Goal: Task Accomplishment & Management: Manage account settings

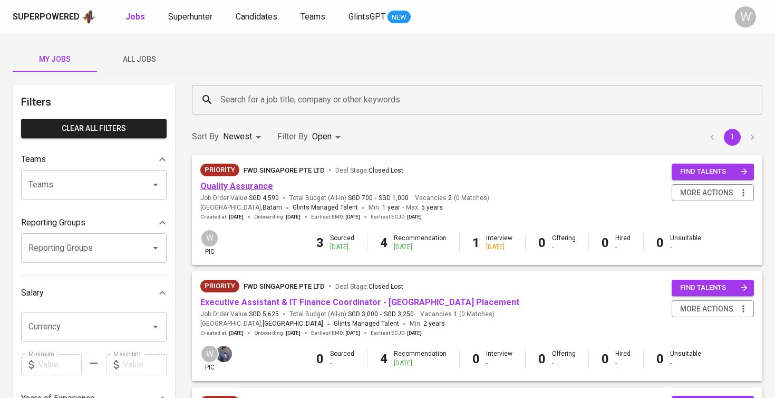
click at [262, 185] on link "Quality Assurance" at bounding box center [236, 186] width 73 height 10
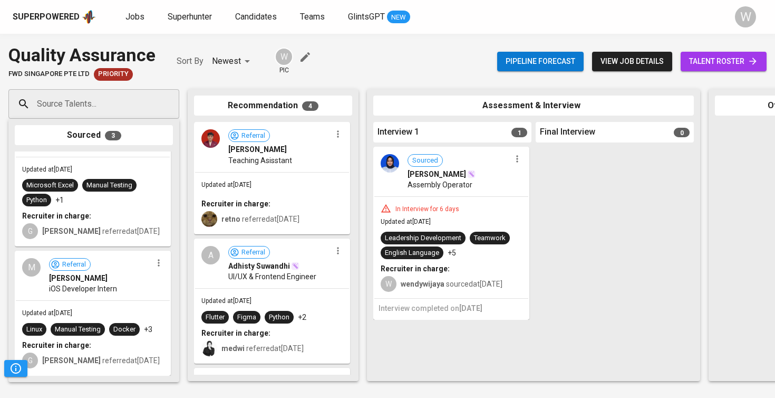
scroll to position [189, 0]
click at [706, 57] on span "talent roster" at bounding box center [723, 61] width 69 height 13
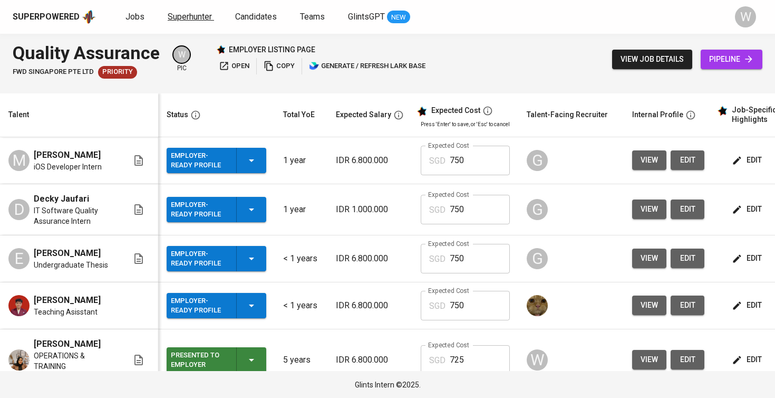
click at [181, 22] on link "Superhunter" at bounding box center [191, 17] width 46 height 13
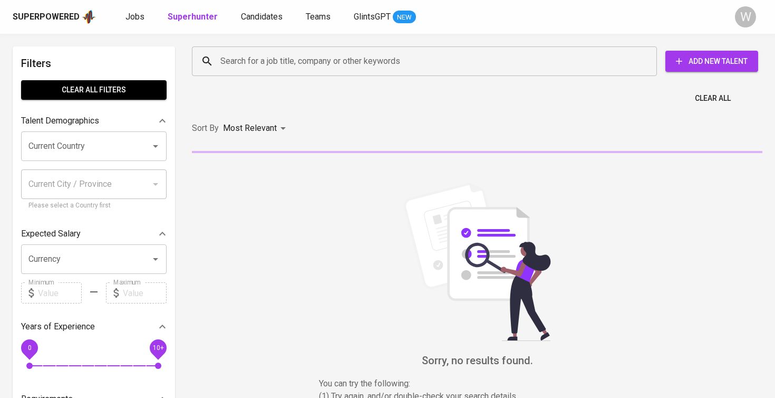
click at [251, 62] on input "Search for a job title, company or other keywords" at bounding box center [427, 61] width 419 height 20
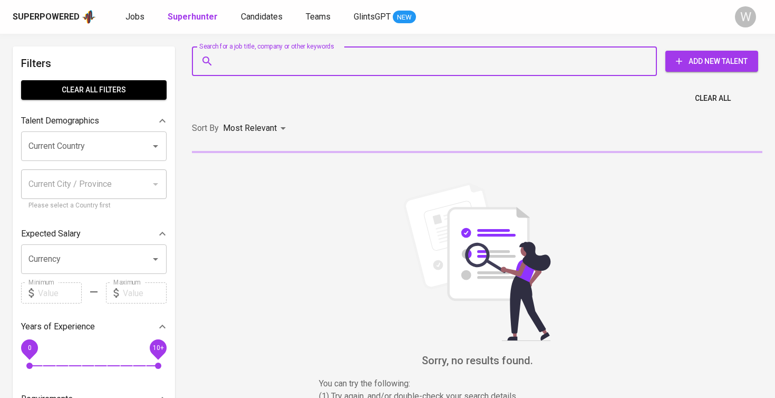
paste input "fredly210307@gmail.com"
type input "fredly210307@gmail.com"
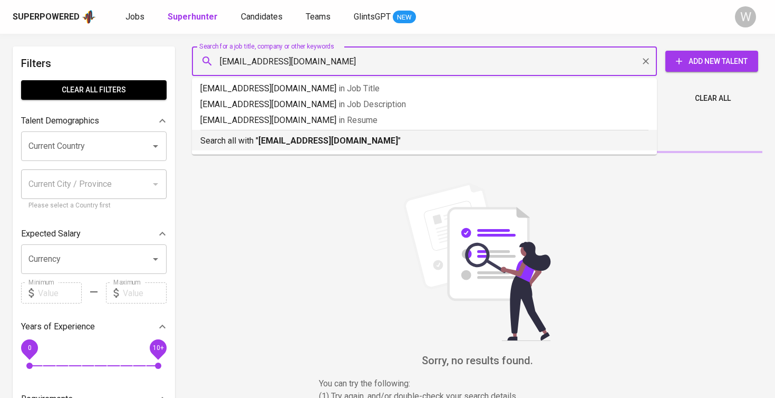
click at [324, 144] on b "fredly210307@gmail.com" at bounding box center [328, 141] width 140 height 10
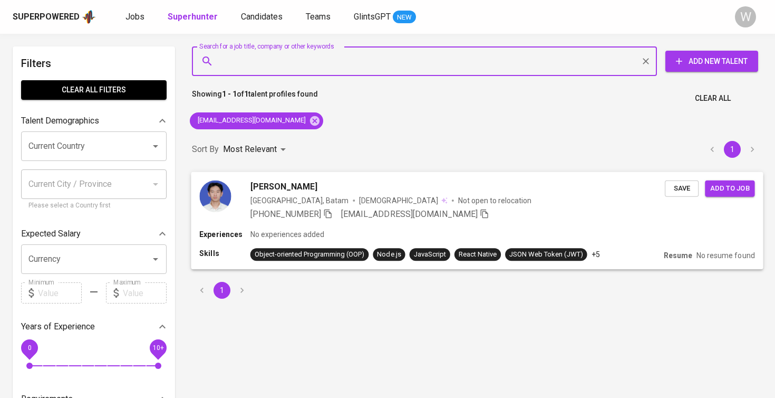
click at [691, 196] on div "Fredly Marvander Indonesia, Batam Male Not open to relocation +62 823-1222-7255…" at bounding box center [477, 199] width 572 height 57
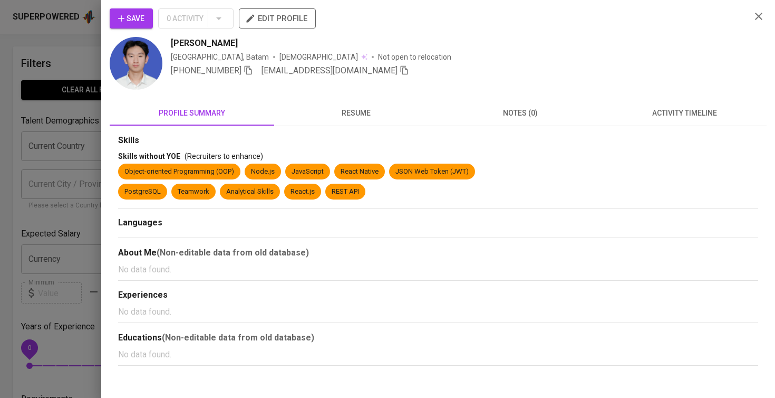
click at [140, 17] on span "Save" at bounding box center [131, 18] width 26 height 13
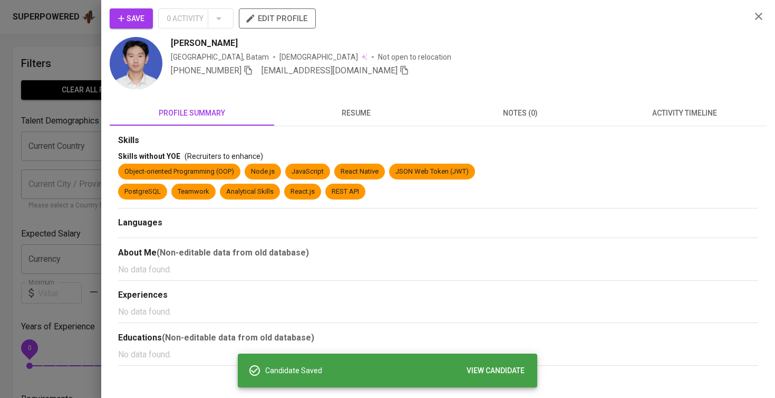
click at [53, 160] on div at bounding box center [387, 199] width 775 height 398
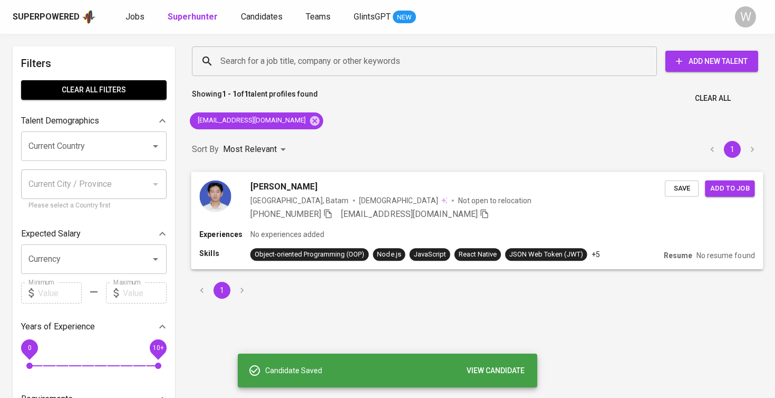
click at [736, 194] on button "Add to job" at bounding box center [730, 188] width 50 height 16
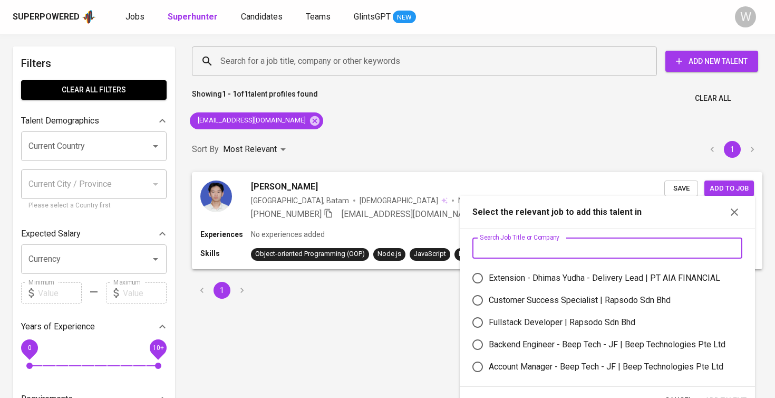
click at [583, 258] on input "text" at bounding box center [608, 247] width 270 height 21
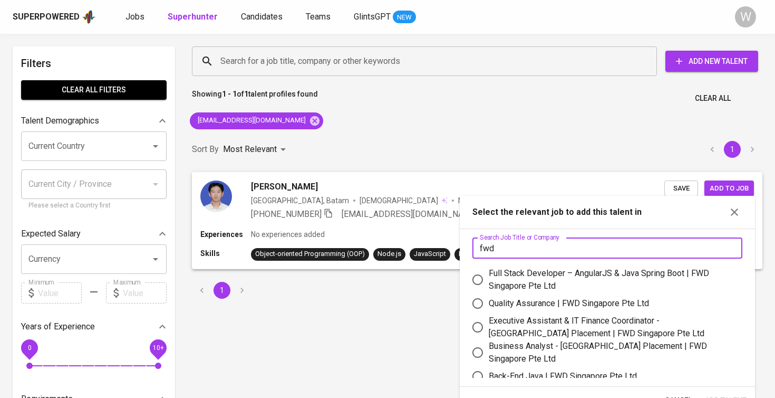
type input "fwd"
click at [589, 304] on div "Quality Assurance | FWD Singapore Pte Ltd" at bounding box center [569, 303] width 160 height 13
click at [489, 304] on input "Quality Assurance | FWD Singapore Pte Ltd" at bounding box center [478, 303] width 22 height 22
radio input "true"
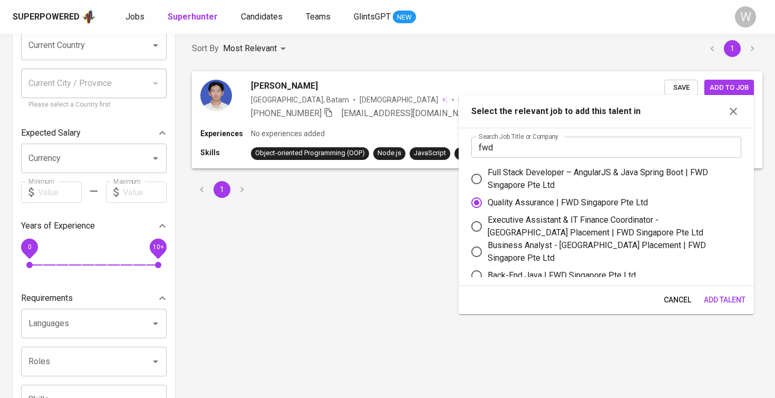
scroll to position [221, 0]
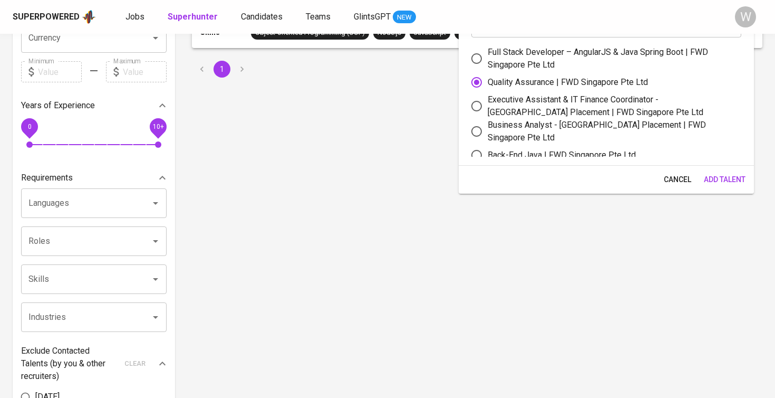
click at [717, 175] on span "Add Talent" at bounding box center [725, 179] width 42 height 13
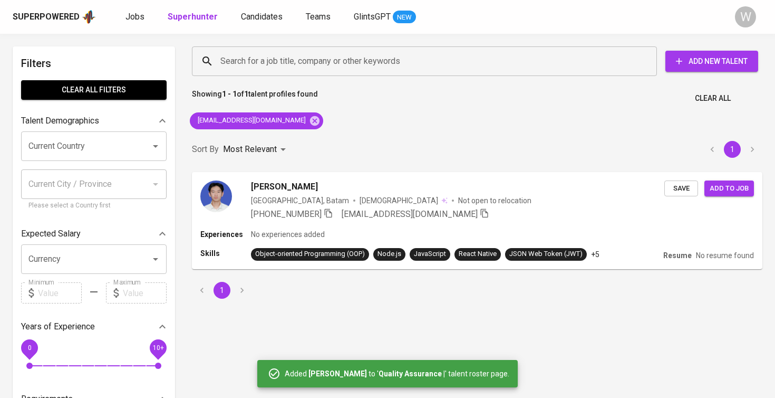
scroll to position [0, 0]
click at [123, 26] on div "Superpowered Jobs Superhunter Candidates Teams GlintsGPT NEW W" at bounding box center [387, 17] width 775 height 34
click at [127, 23] on link "Jobs" at bounding box center [136, 17] width 21 height 13
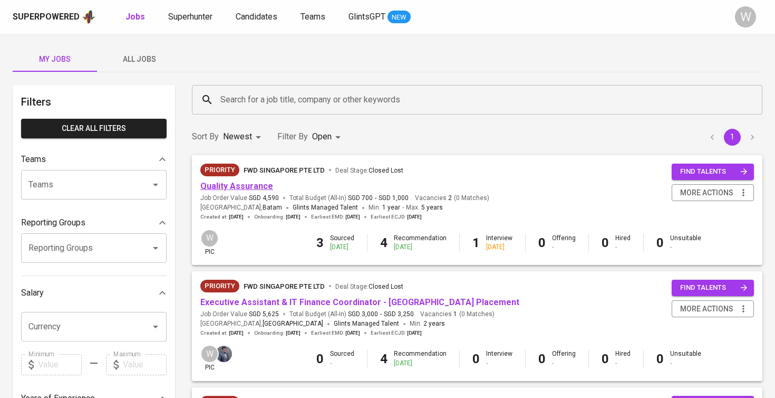
click at [226, 188] on link "Quality Assurance" at bounding box center [236, 186] width 73 height 10
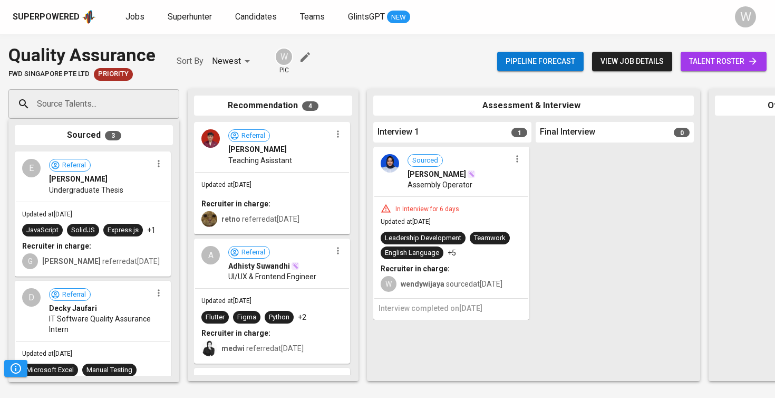
click at [73, 111] on input "Source Talents..." at bounding box center [89, 104] width 111 height 20
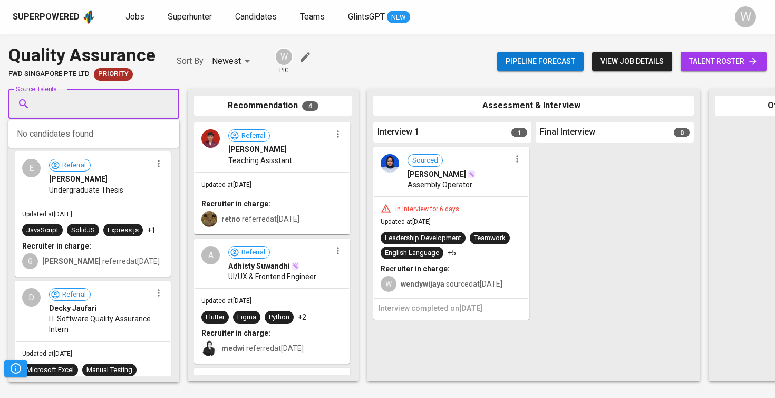
paste input "fredly210307@gmail.com"
type input "fredly210307@gmail.com"
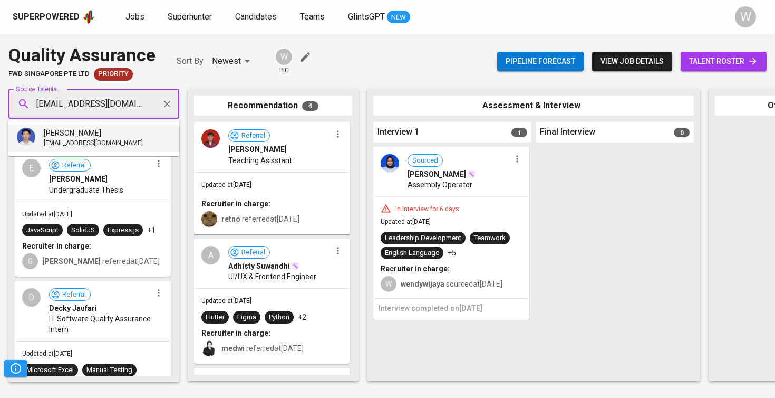
click at [72, 130] on span "[PERSON_NAME]" at bounding box center [72, 133] width 57 height 11
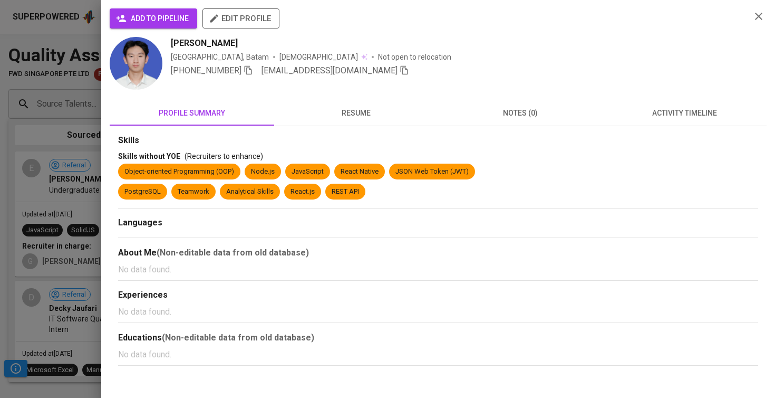
click at [169, 11] on button "add to pipeline" at bounding box center [154, 18] width 88 height 20
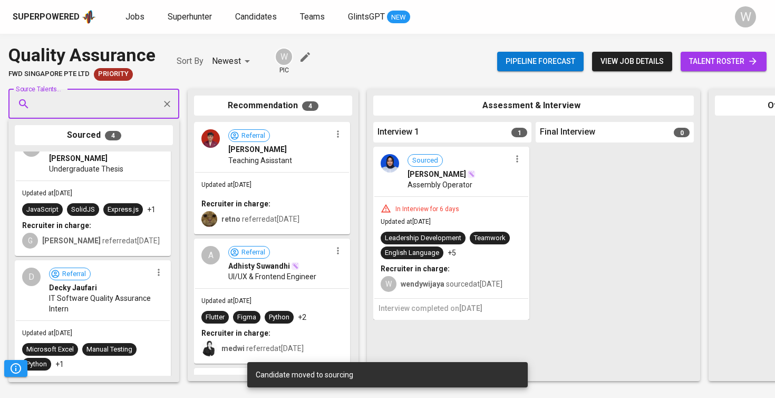
scroll to position [198, 0]
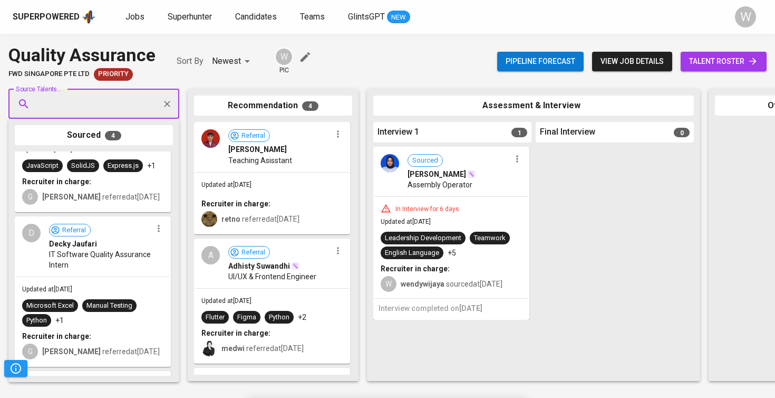
click at [749, 56] on icon at bounding box center [753, 61] width 11 height 11
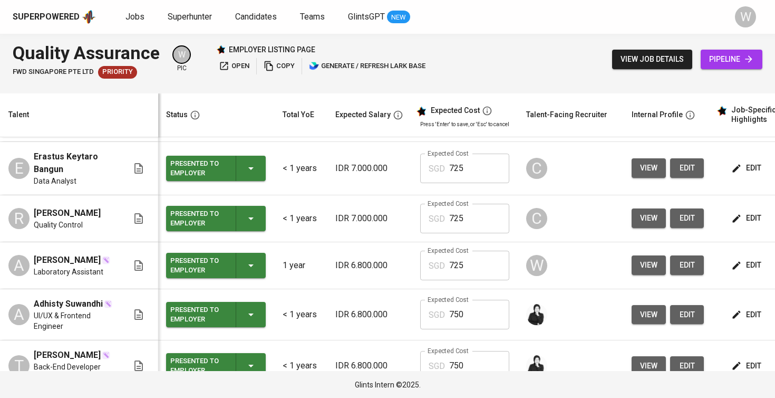
scroll to position [391, 1]
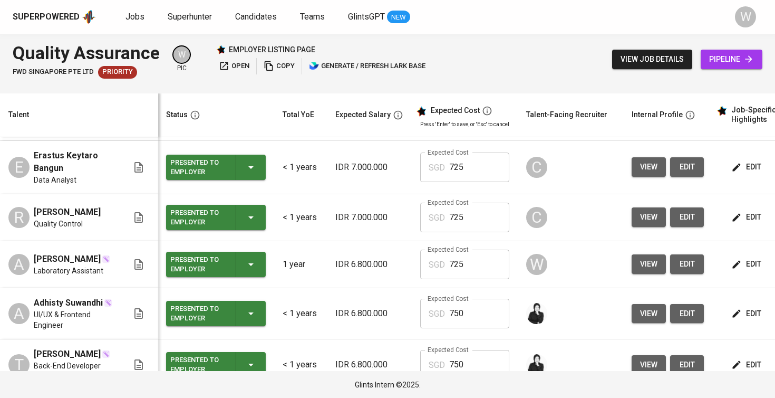
click at [650, 271] on span "view" at bounding box center [648, 263] width 17 height 13
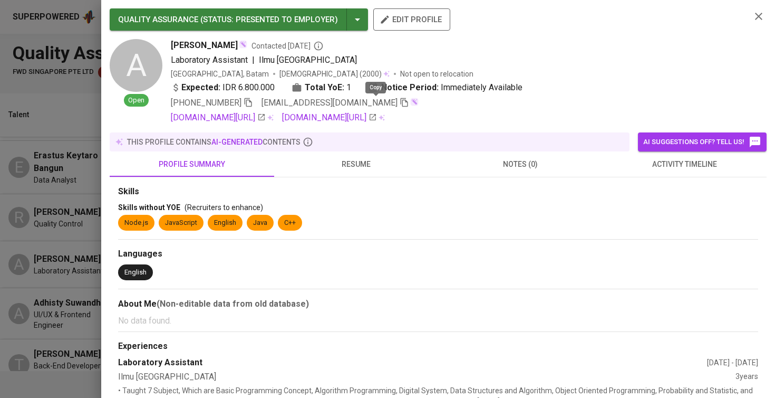
click at [400, 104] on icon "button" at bounding box center [404, 102] width 9 height 9
click at [49, 276] on div at bounding box center [387, 199] width 775 height 398
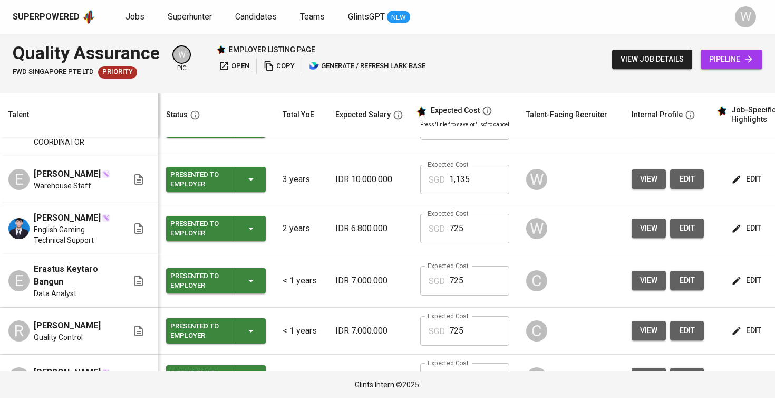
scroll to position [271, 1]
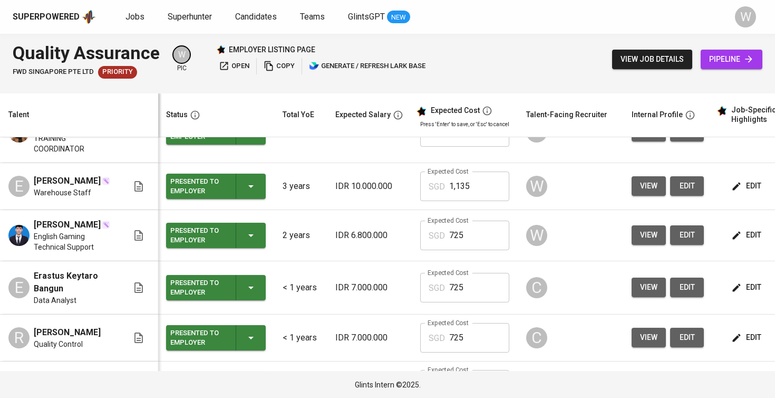
click at [653, 258] on td "view edit" at bounding box center [667, 235] width 89 height 51
click at [652, 245] on button "view" at bounding box center [649, 235] width 34 height 20
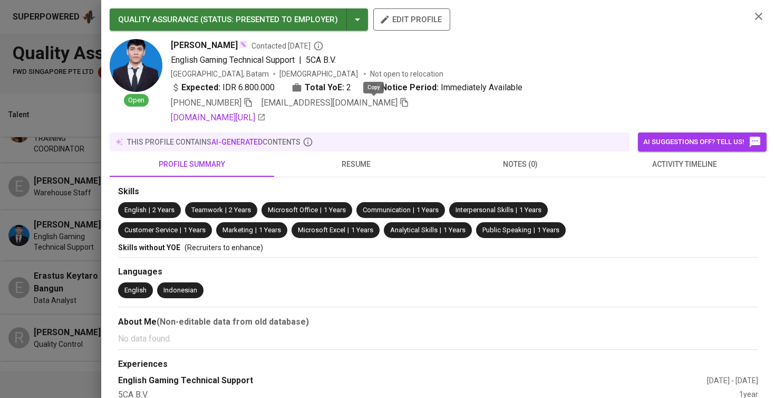
click at [400, 101] on icon "button" at bounding box center [404, 102] width 9 height 9
click at [26, 200] on div at bounding box center [387, 199] width 775 height 398
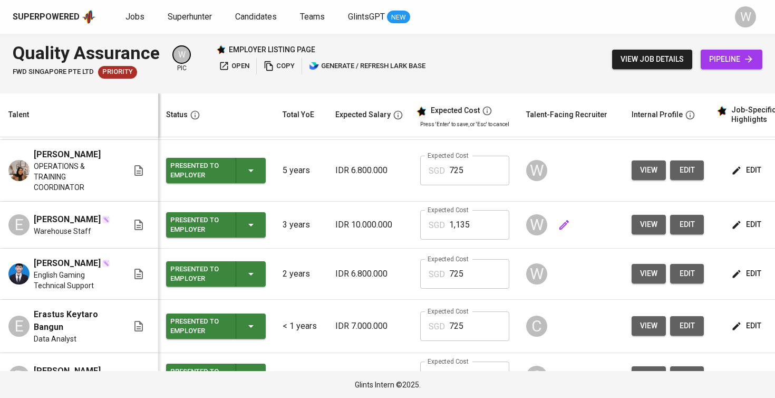
scroll to position [230, 1]
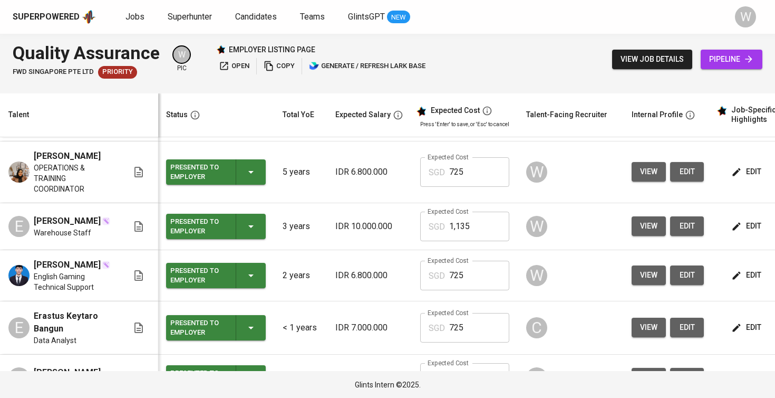
click at [648, 181] on button "view" at bounding box center [649, 172] width 34 height 20
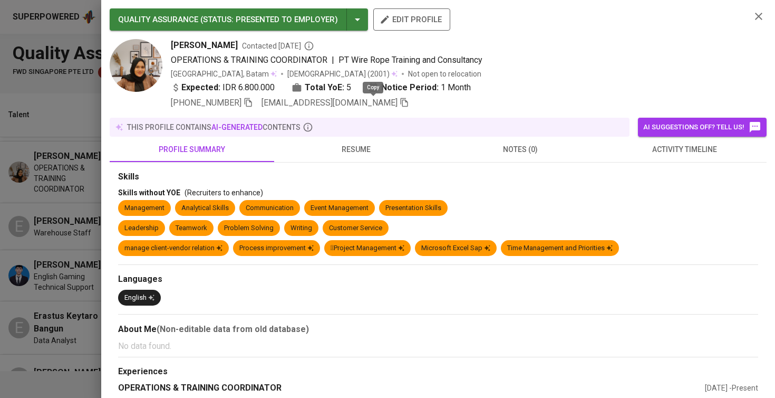
click at [401, 100] on icon "button" at bounding box center [404, 102] width 7 height 9
click at [144, 200] on div "Management" at bounding box center [144, 208] width 53 height 16
click at [86, 225] on div at bounding box center [387, 199] width 775 height 398
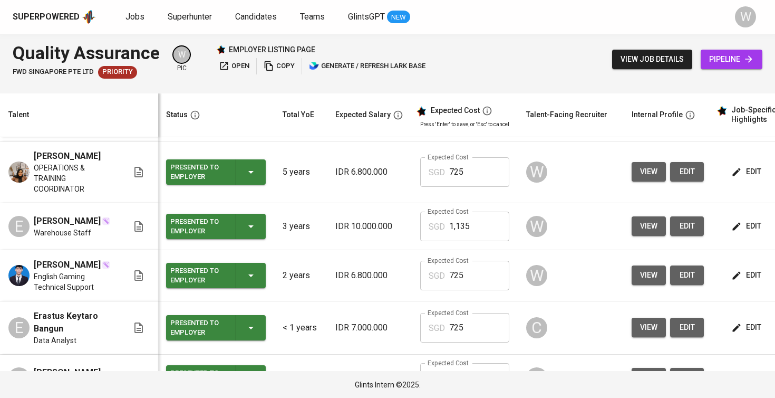
click at [620, 229] on td "W" at bounding box center [570, 226] width 105 height 47
click at [634, 233] on button "view" at bounding box center [649, 226] width 34 height 20
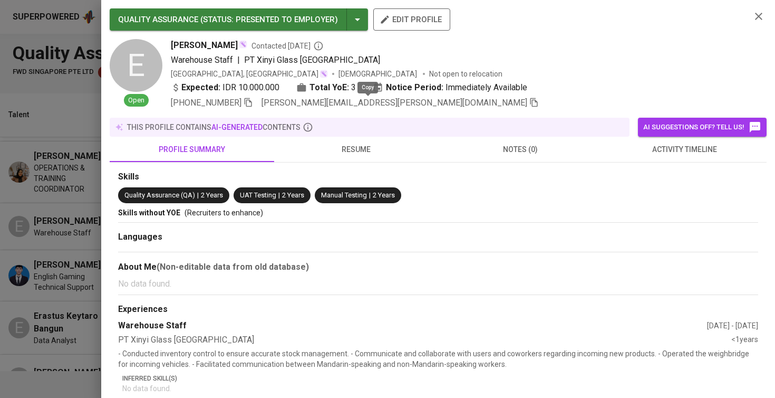
click at [529, 104] on icon "button" at bounding box center [533, 102] width 9 height 9
click at [62, 84] on div at bounding box center [387, 199] width 775 height 398
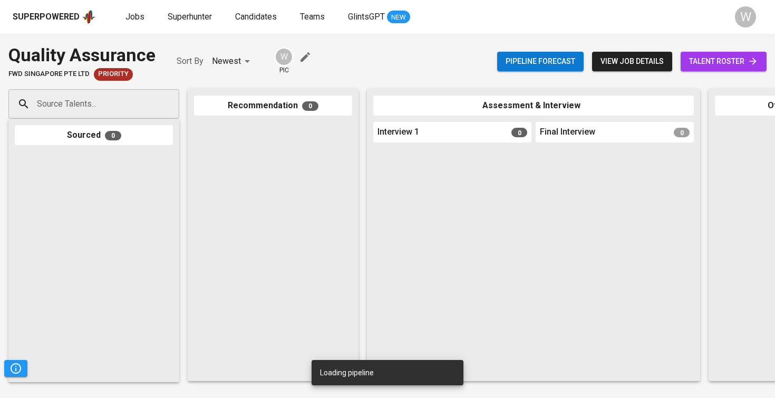
click at [139, 112] on input "Source Talents..." at bounding box center [89, 104] width 111 height 20
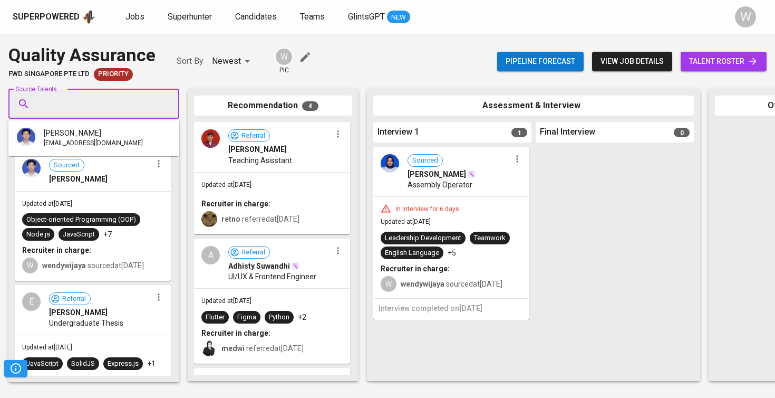
paste input "elbert.alfredo@gmail.com"
type input "elbert.alfredo@gmail.com"
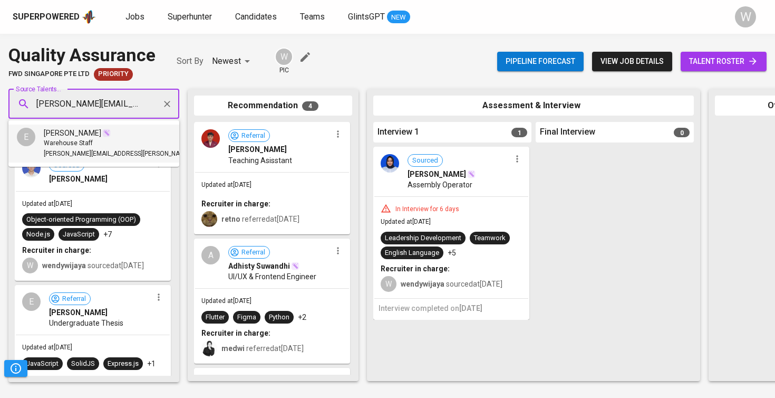
click at [106, 141] on div "Warehouse Staff" at bounding box center [141, 143] width 194 height 11
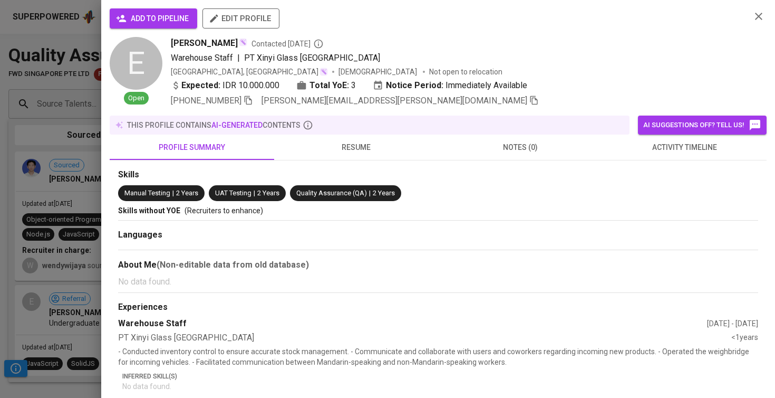
click at [172, 25] on button "add to pipeline" at bounding box center [154, 18] width 88 height 20
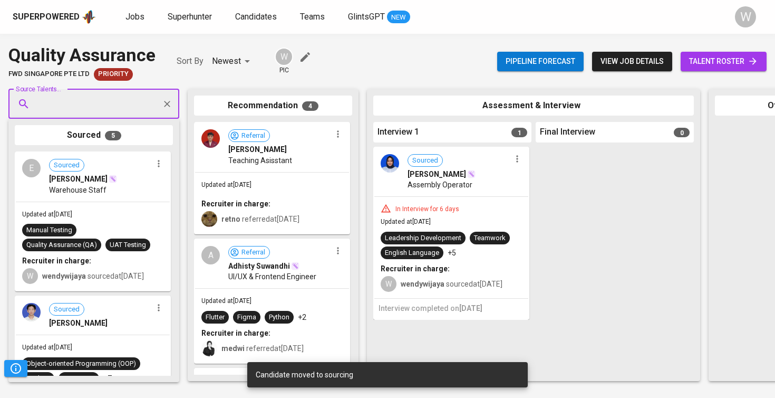
paste input "arvin2chandra@gmail.com"
type input "arvin2chandra@gmail.com"
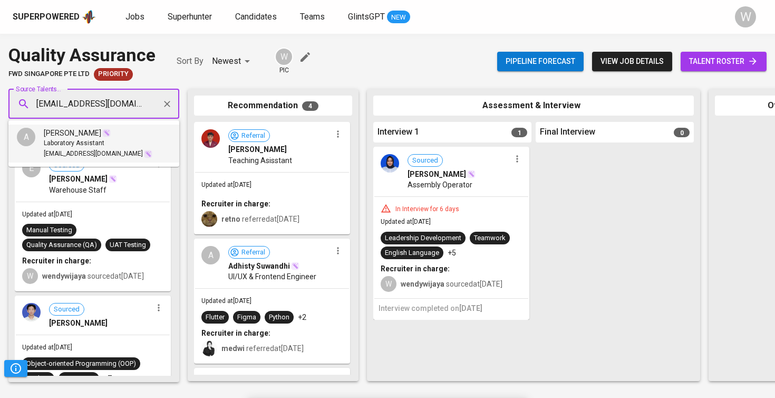
click at [79, 129] on span "Arvin Sebastian" at bounding box center [72, 133] width 57 height 11
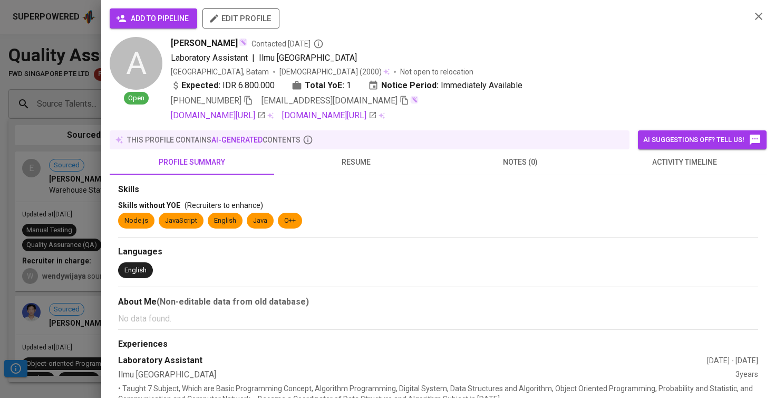
click at [151, 18] on span "add to pipeline" at bounding box center [153, 18] width 71 height 13
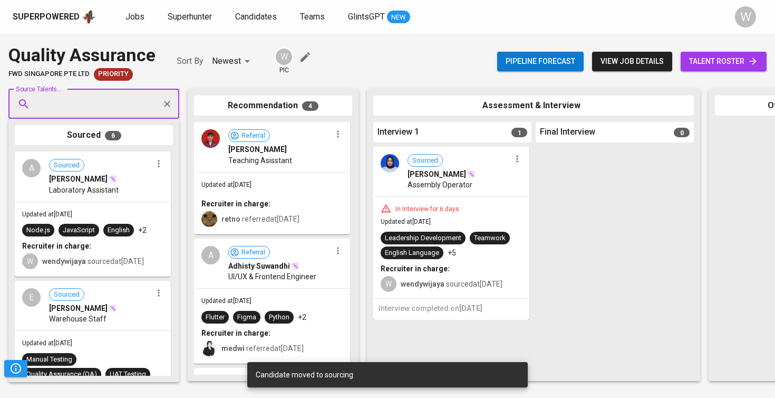
paste input "[EMAIL_ADDRESS][DOMAIN_NAME]"
type input "[EMAIL_ADDRESS][DOMAIN_NAME]"
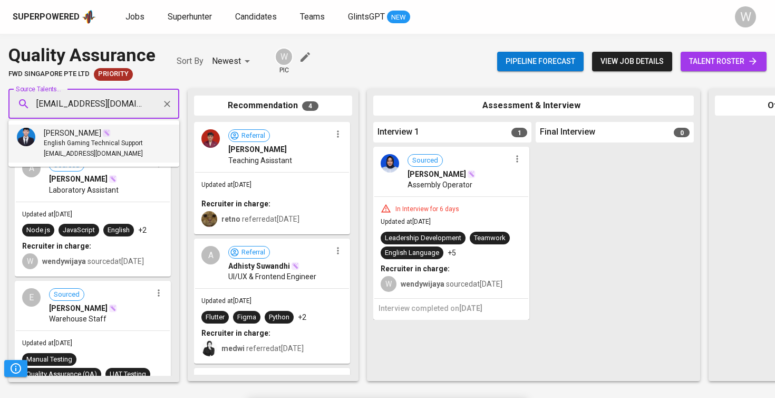
click at [109, 157] on span "[EMAIL_ADDRESS][DOMAIN_NAME]" at bounding box center [93, 154] width 99 height 11
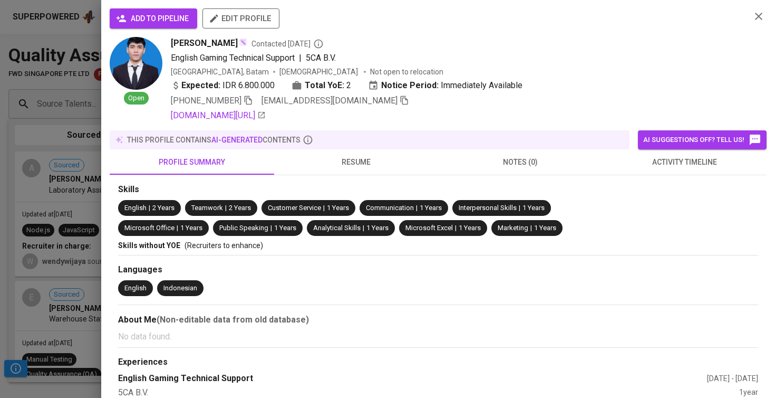
click at [162, 14] on span "add to pipeline" at bounding box center [153, 18] width 71 height 13
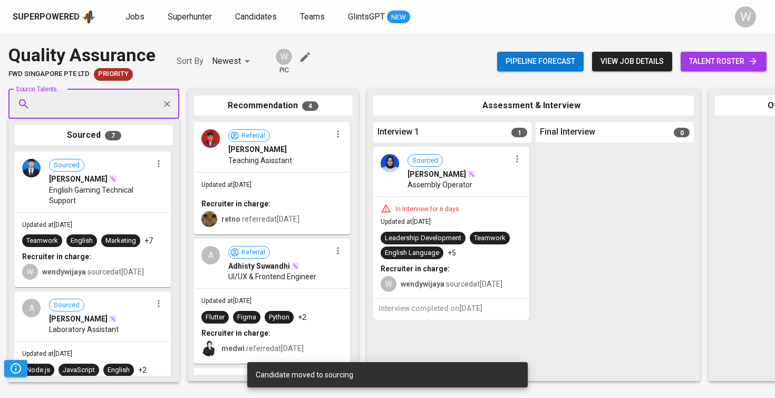
drag, startPoint x: 123, startPoint y: 218, endPoint x: 295, endPoint y: 283, distance: 183.6
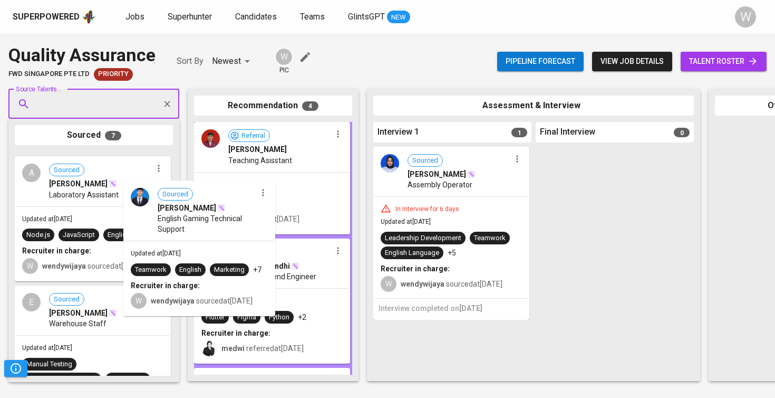
drag, startPoint x: 102, startPoint y: 252, endPoint x: 232, endPoint y: 275, distance: 131.3
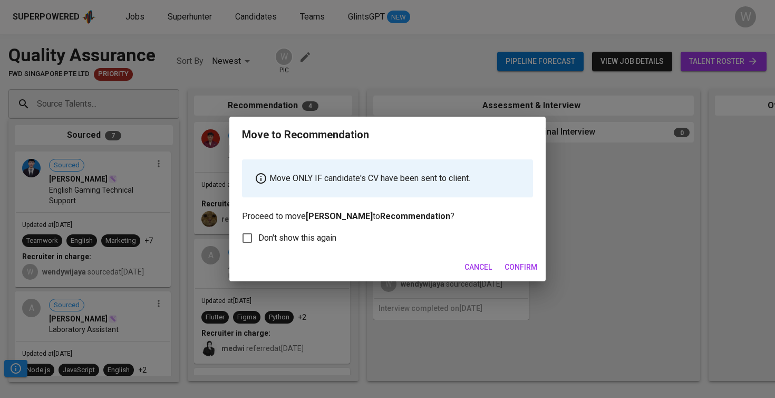
click at [531, 263] on span "Confirm" at bounding box center [521, 267] width 33 height 13
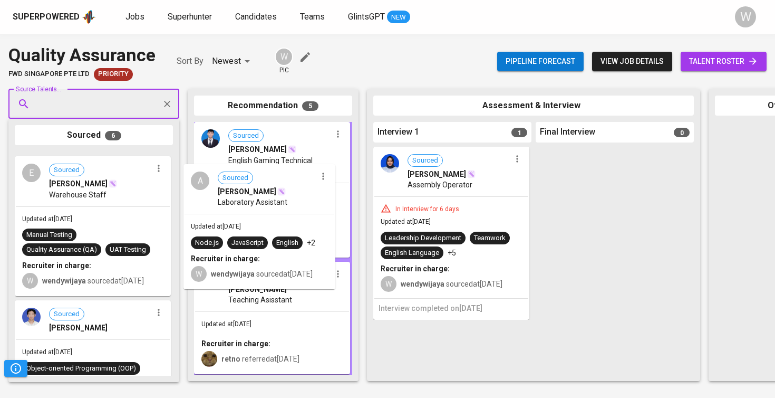
drag, startPoint x: 70, startPoint y: 218, endPoint x: 246, endPoint y: 229, distance: 176.5
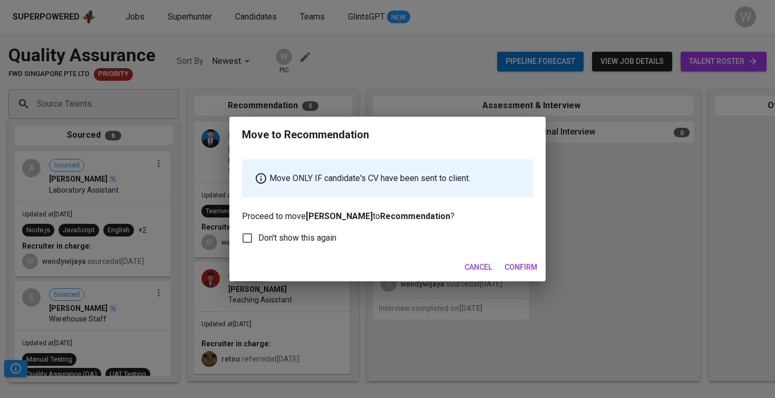
click at [512, 271] on span "Confirm" at bounding box center [521, 267] width 33 height 13
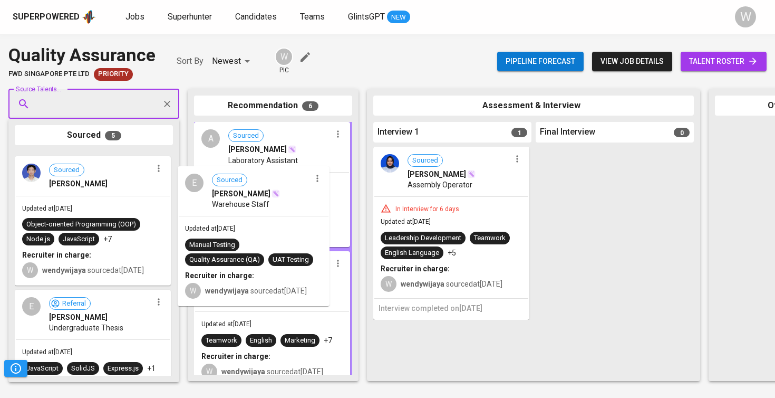
drag, startPoint x: 86, startPoint y: 264, endPoint x: 257, endPoint y: 275, distance: 171.2
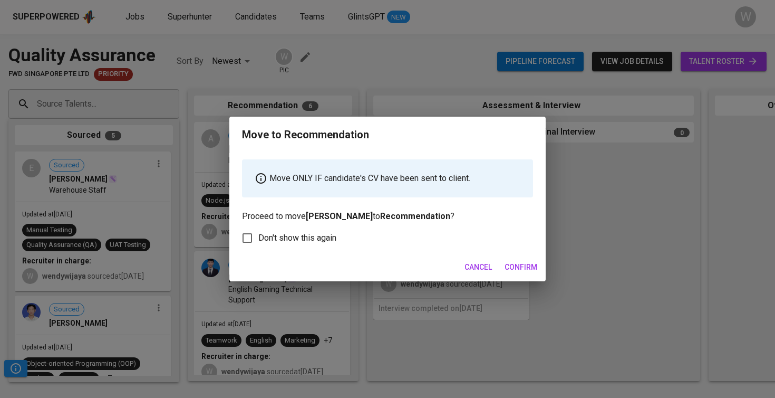
click at [514, 267] on span "Confirm" at bounding box center [521, 267] width 33 height 13
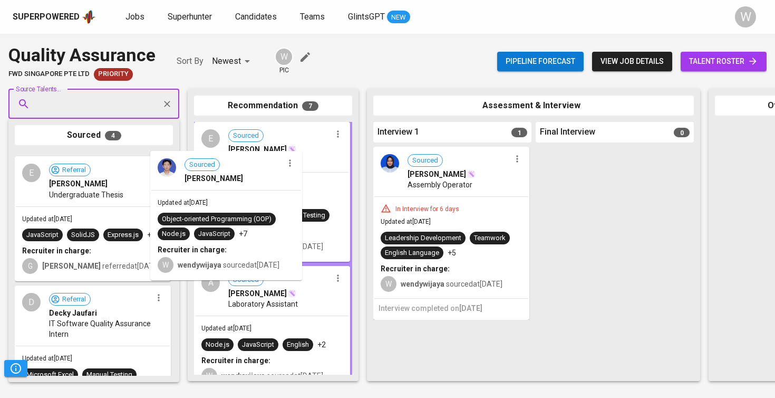
drag, startPoint x: 103, startPoint y: 269, endPoint x: 255, endPoint y: 269, distance: 151.9
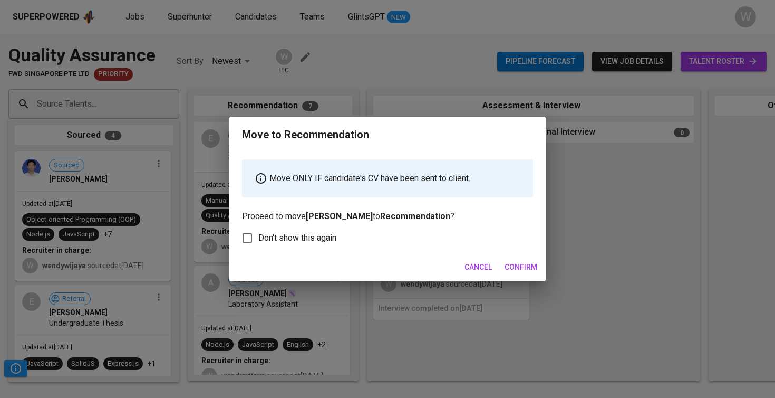
click at [515, 268] on span "Confirm" at bounding box center [521, 267] width 33 height 13
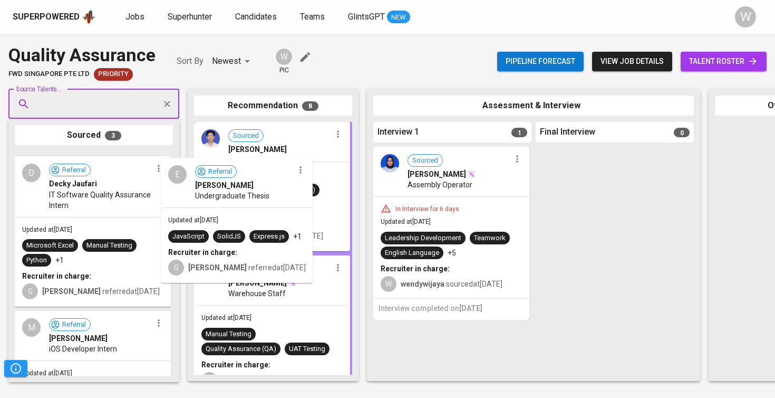
drag, startPoint x: 103, startPoint y: 220, endPoint x: 254, endPoint y: 226, distance: 150.9
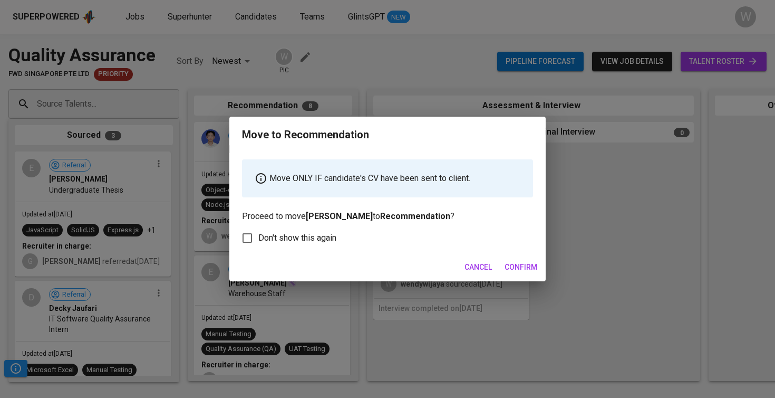
click at [516, 264] on span "Confirm" at bounding box center [521, 267] width 33 height 13
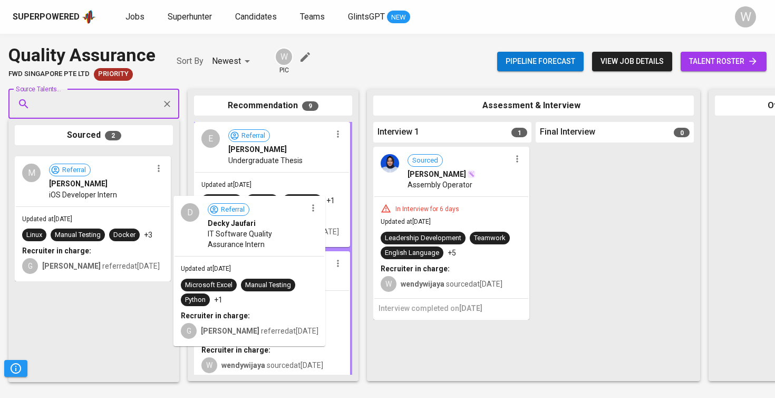
drag, startPoint x: 95, startPoint y: 244, endPoint x: 266, endPoint y: 293, distance: 177.1
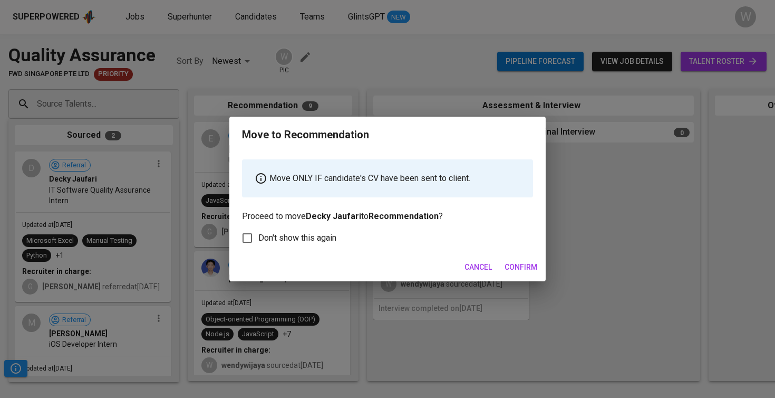
click at [518, 274] on button "Confirm" at bounding box center [520, 267] width 41 height 20
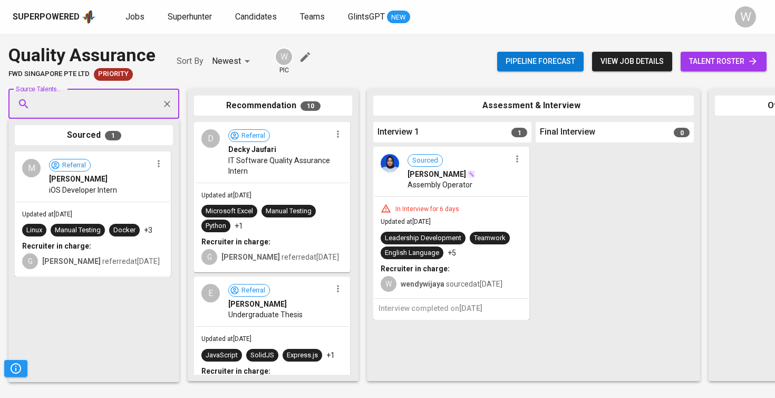
drag, startPoint x: 194, startPoint y: 198, endPoint x: 200, endPoint y: 189, distance: 11.1
click at [200, 189] on div "Recommendation 10 D Referral Decky Jaufari IT Software Quality Assurance Intern…" at bounding box center [273, 235] width 171 height 292
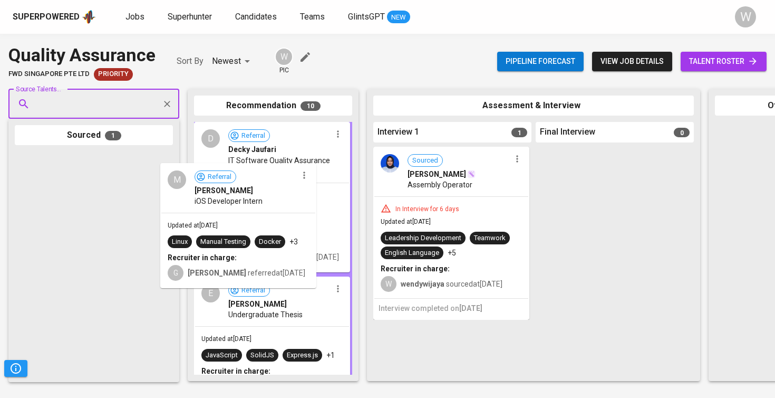
drag, startPoint x: 154, startPoint y: 206, endPoint x: 309, endPoint y: 220, distance: 155.7
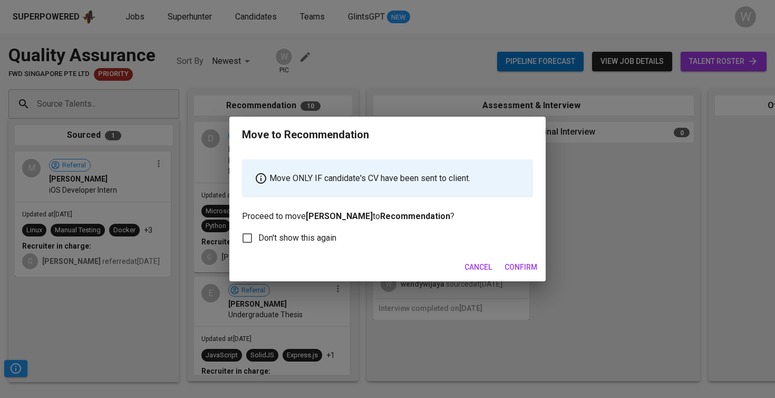
click at [524, 265] on span "Confirm" at bounding box center [521, 267] width 33 height 13
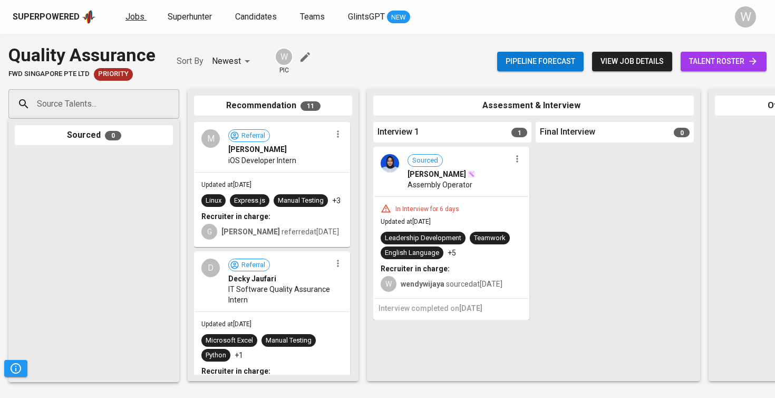
click at [138, 23] on link "Jobs" at bounding box center [136, 17] width 21 height 13
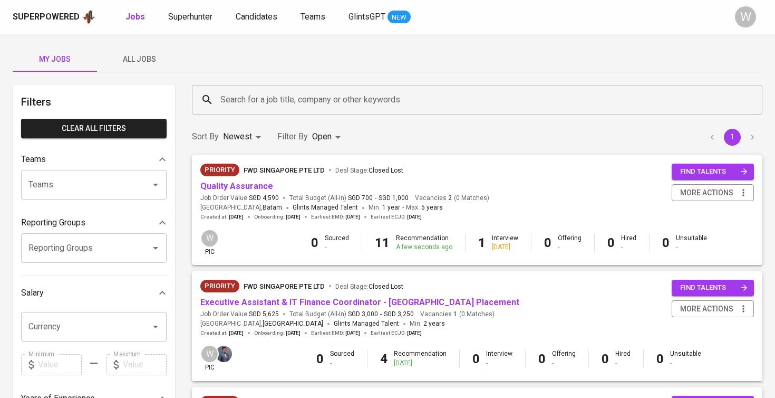
click at [141, 60] on span "All Jobs" at bounding box center [139, 59] width 72 height 13
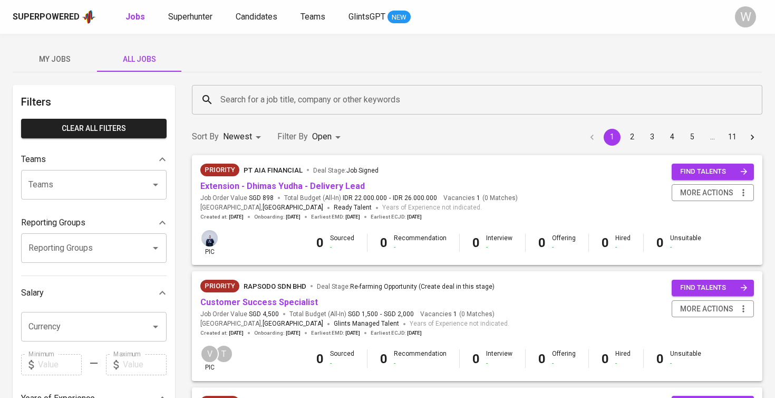
click at [225, 95] on input "Search for a job title, company or other keywords" at bounding box center [480, 100] width 524 height 20
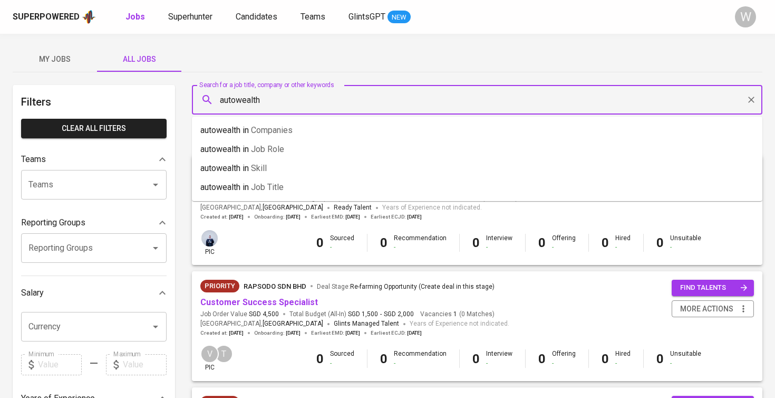
type input "autowealth"
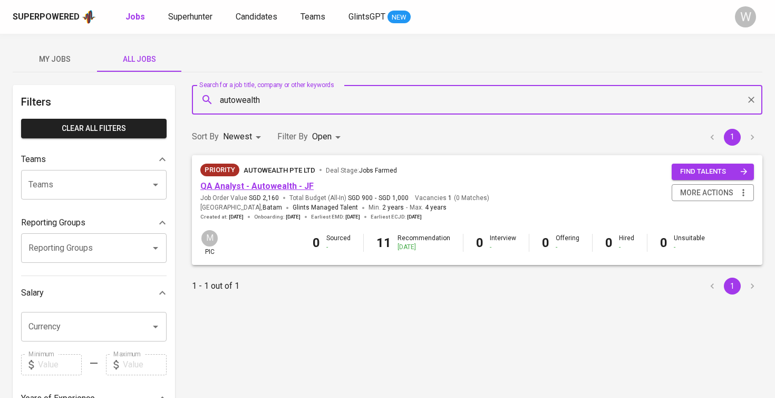
click at [243, 185] on link "QA Analyst - Autowealth - JF" at bounding box center [256, 186] width 113 height 10
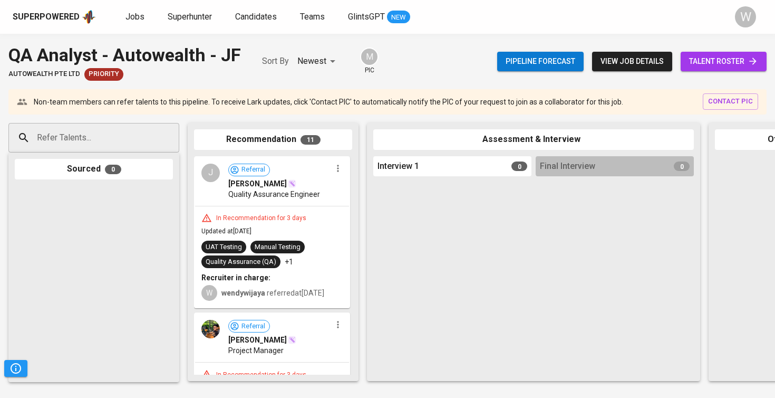
click at [284, 226] on div "In Recommendation for 3 days Updated at Sep 25, 2025 UAT Testing Manual Testing…" at bounding box center [272, 256] width 154 height 101
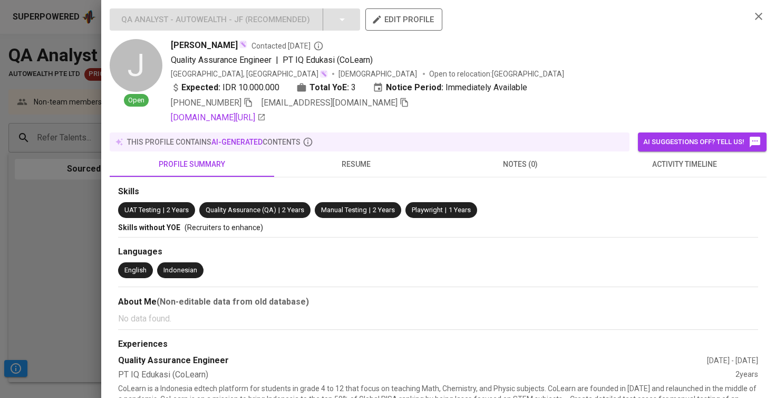
click at [400, 101] on icon "button" at bounding box center [404, 102] width 9 height 9
click at [81, 181] on div at bounding box center [387, 199] width 775 height 398
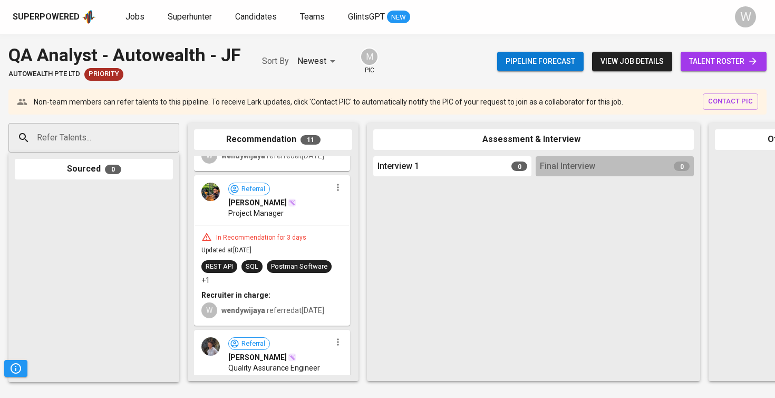
scroll to position [139, 0]
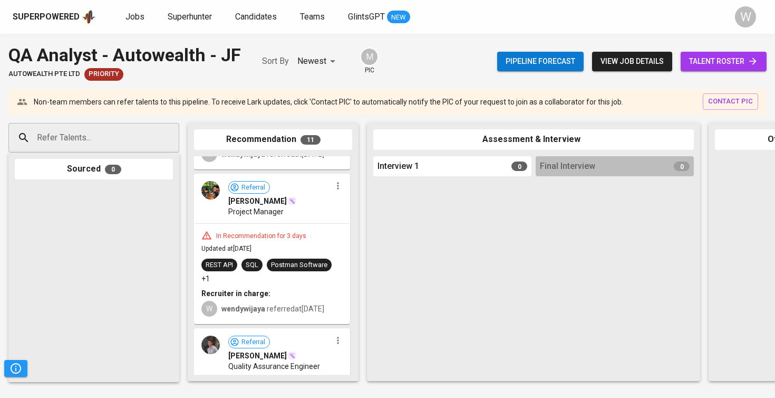
click at [281, 298] on div "Recruiter in charge:" at bounding box center [271, 293] width 141 height 11
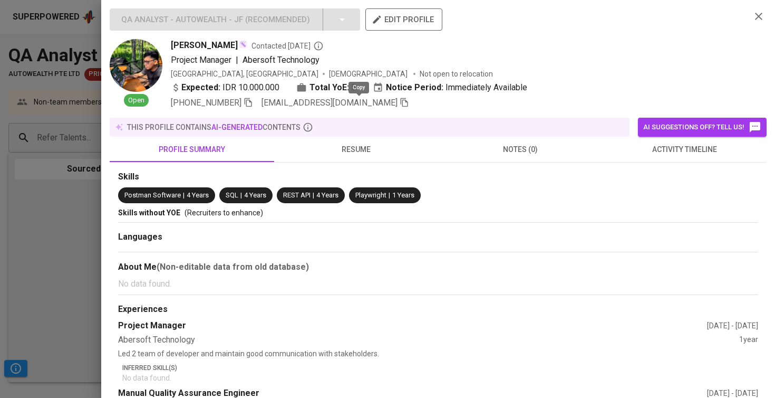
click at [401, 101] on icon "button" at bounding box center [404, 102] width 7 height 9
click at [281, 1] on div "QA Analyst - Autowealth - JF ( Recommended ) edit profile Open Suwardhana Suwar…" at bounding box center [438, 199] width 674 height 398
click at [98, 213] on div at bounding box center [387, 199] width 775 height 398
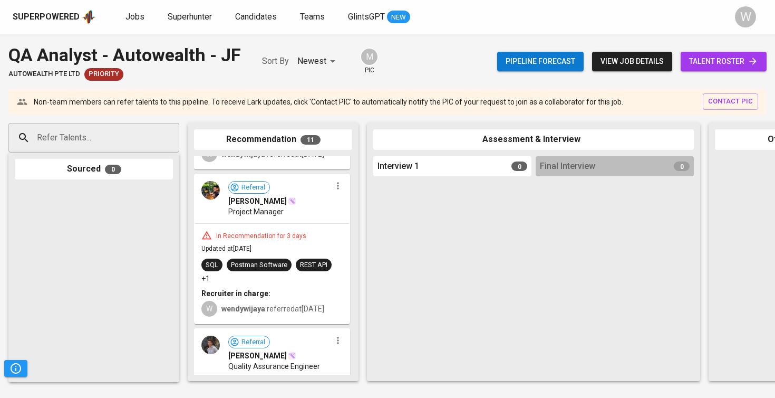
click at [701, 55] on span "talent roster" at bounding box center [723, 61] width 69 height 13
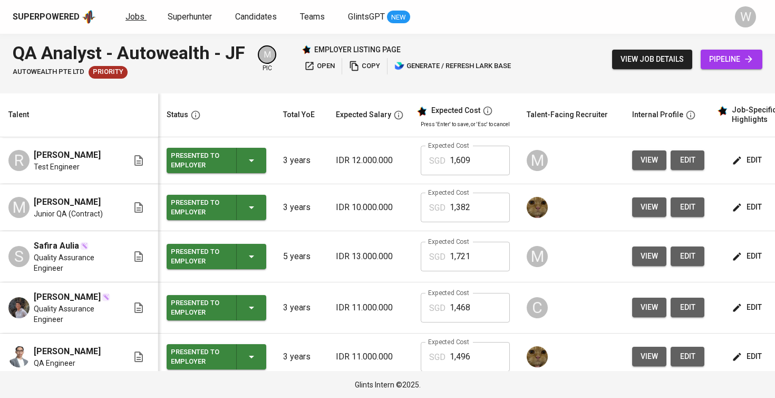
click at [130, 11] on link "Jobs" at bounding box center [136, 17] width 21 height 13
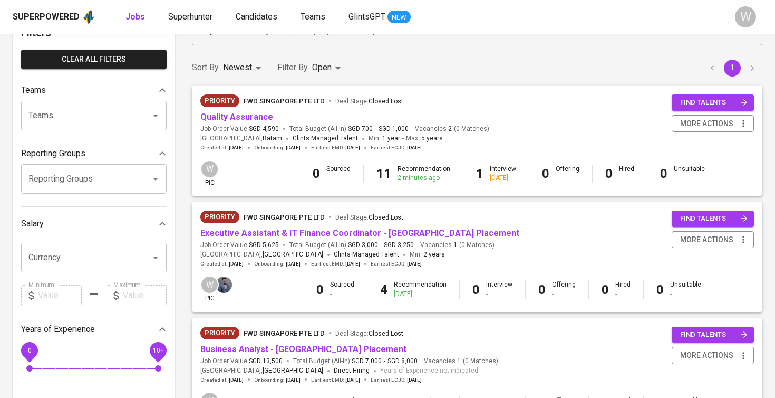
scroll to position [79, 0]
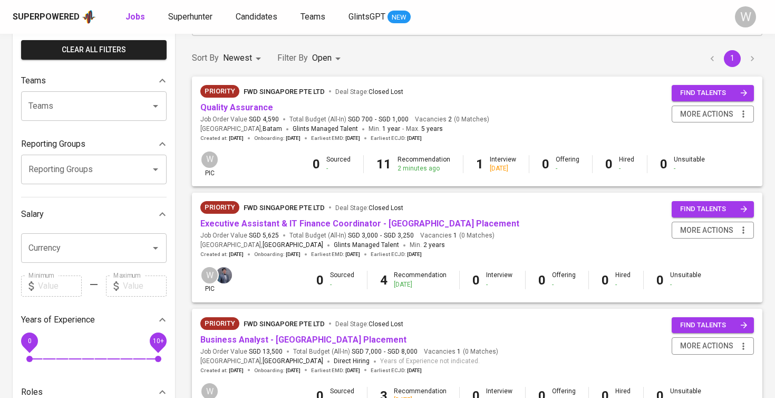
click at [244, 113] on span "Quality Assurance" at bounding box center [236, 108] width 73 height 12
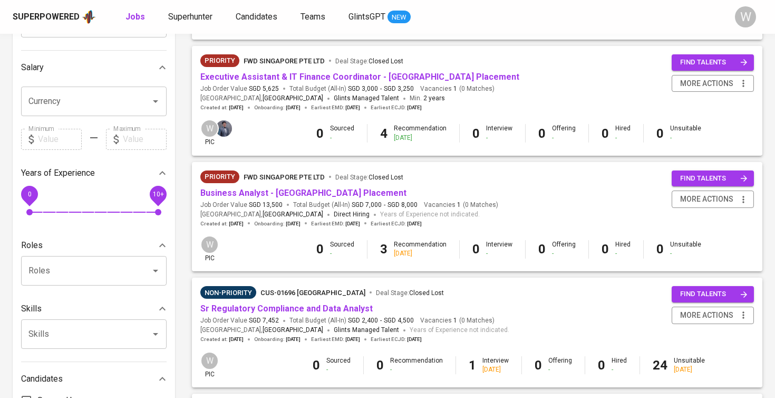
scroll to position [32, 0]
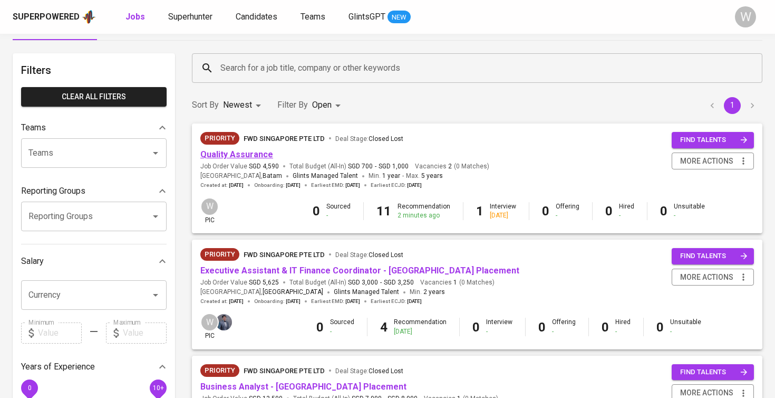
click at [243, 153] on link "Quality Assurance" at bounding box center [236, 154] width 73 height 10
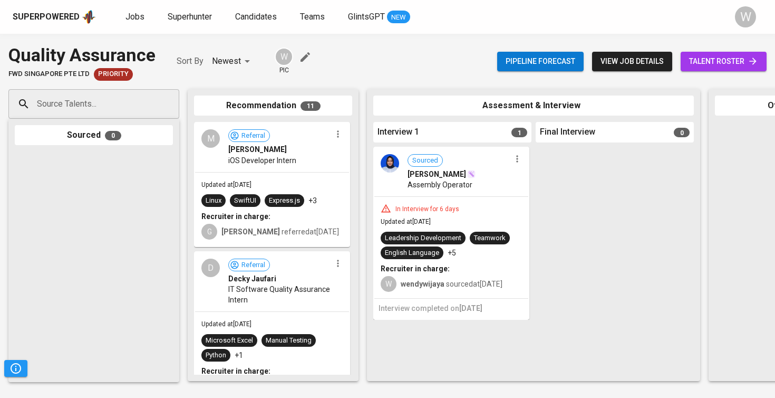
click at [726, 66] on span "talent roster" at bounding box center [723, 61] width 69 height 13
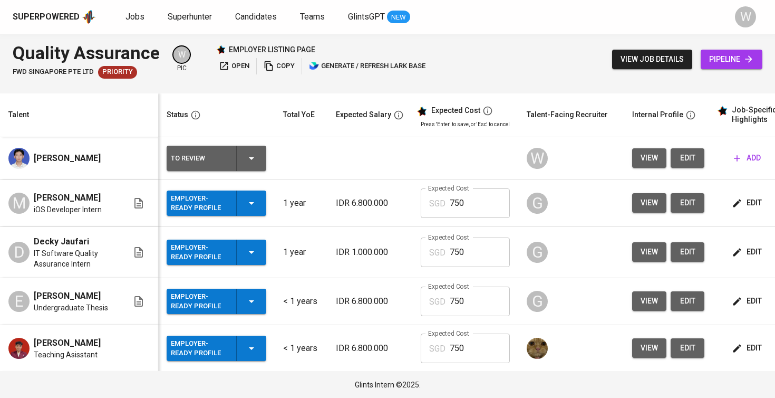
click at [679, 155] on span "edit" at bounding box center [687, 157] width 17 height 13
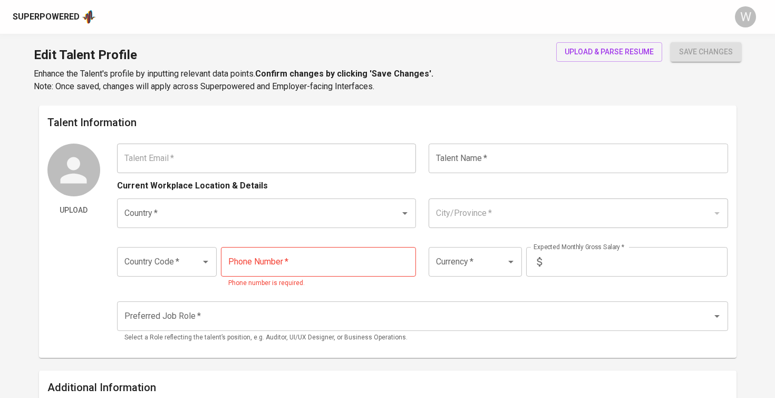
type input "[EMAIL_ADDRESS][DOMAIN_NAME]"
type input "[PERSON_NAME]"
type input "Indonesia"
type input "Batam, Kepulauan Riau"
type input "+62"
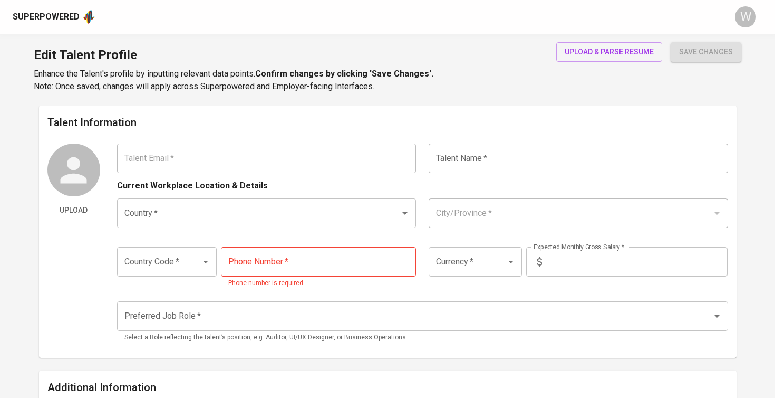
type input "823-1222-7255"
type input "IDR"
radio input "true"
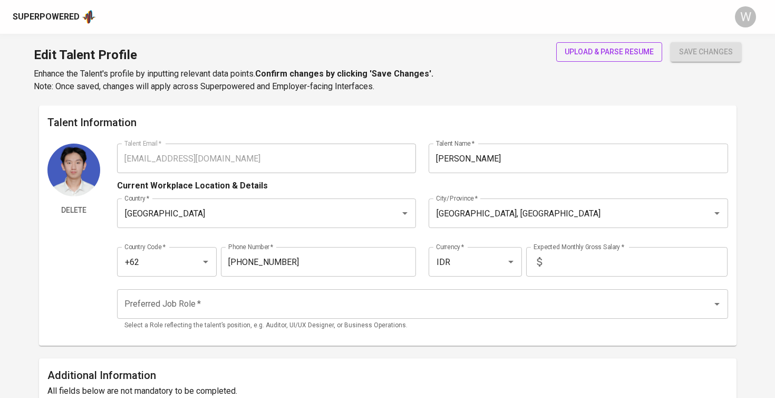
click at [590, 47] on span "upload & parse resume" at bounding box center [609, 51] width 89 height 13
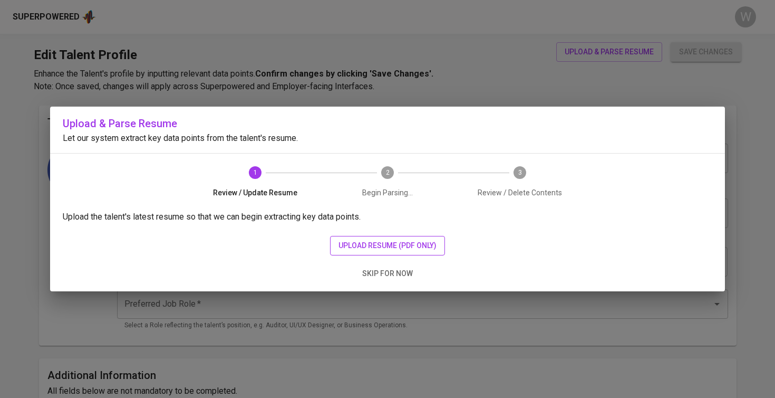
click at [377, 241] on span "upload resume (pdf only)" at bounding box center [388, 245] width 98 height 13
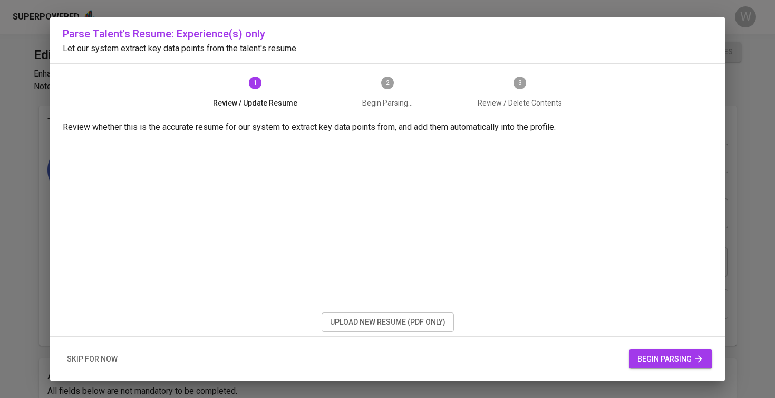
click at [661, 354] on span "begin parsing" at bounding box center [671, 358] width 66 height 13
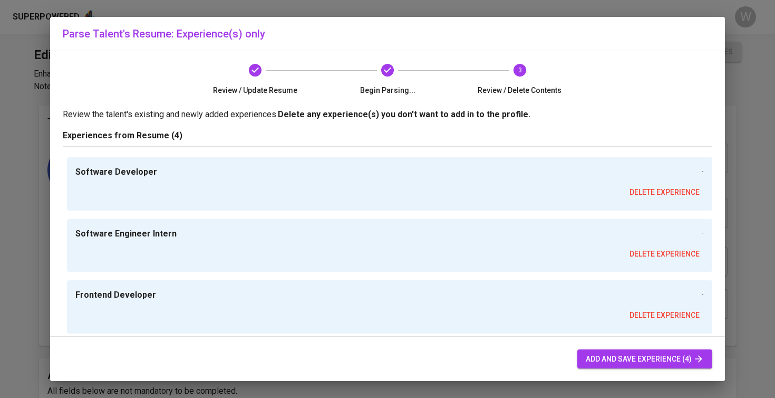
click at [620, 362] on span "add and save experience (4)" at bounding box center [645, 358] width 118 height 13
type input "IDR"
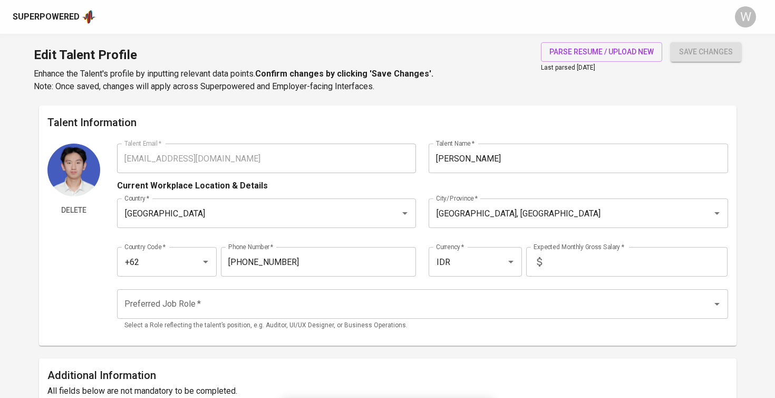
click at [348, 282] on div "Country Code   * +62 Country Code * Phone Number   * 823-1222-7255 Phone Number…" at bounding box center [422, 258] width 611 height 49
click at [336, 292] on div "Preferred Job Role *" at bounding box center [422, 304] width 611 height 30
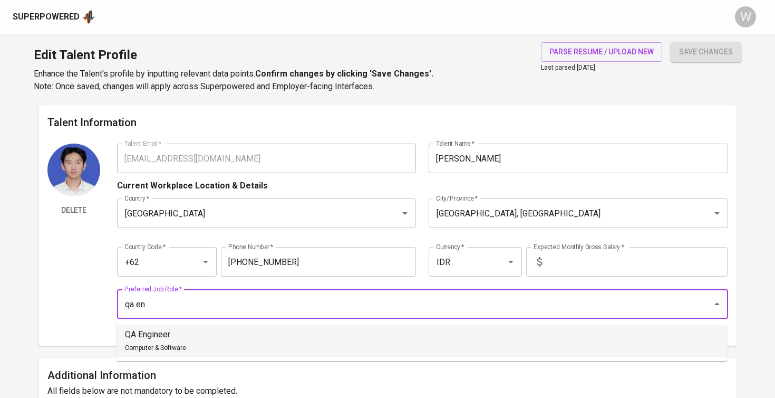
click at [296, 334] on li "QA Engineer Computer & Software" at bounding box center [422, 341] width 611 height 32
type input "QA Engineer"
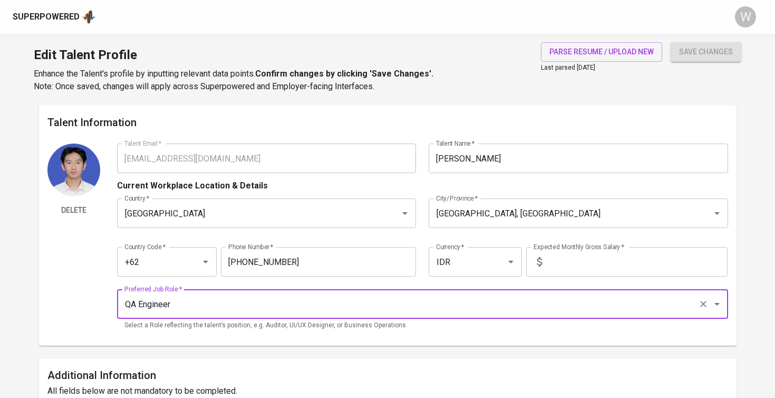
click at [566, 250] on input "text" at bounding box center [636, 262] width 181 height 30
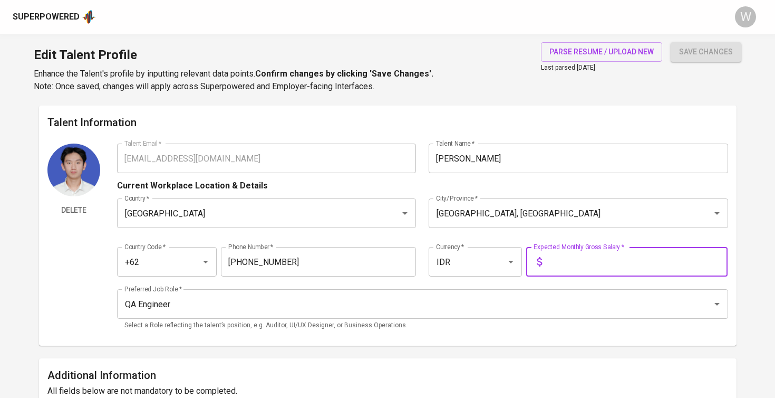
type input "5"
type input "6.800.000"
click at [707, 37] on div "Edit Talent Profile Enhance the Talent's profile by inputting relevant data poi…" at bounding box center [387, 70] width 775 height 72
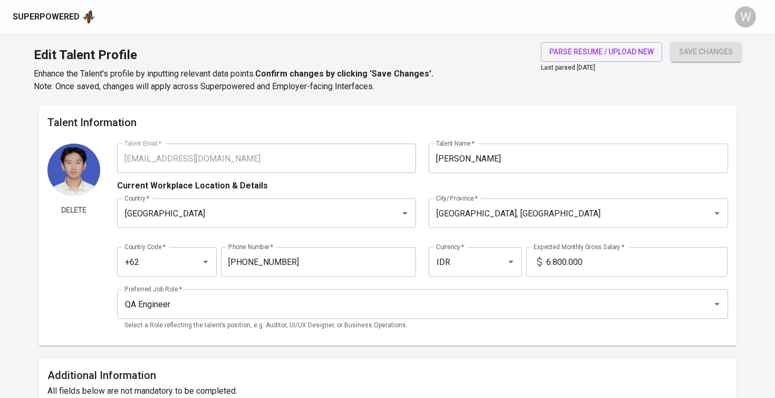
click at [707, 41] on div "Edit Talent Profile Enhance the Talent's profile by inputting relevant data poi…" at bounding box center [387, 70] width 775 height 72
click at [702, 55] on span "save changes" at bounding box center [706, 51] width 54 height 13
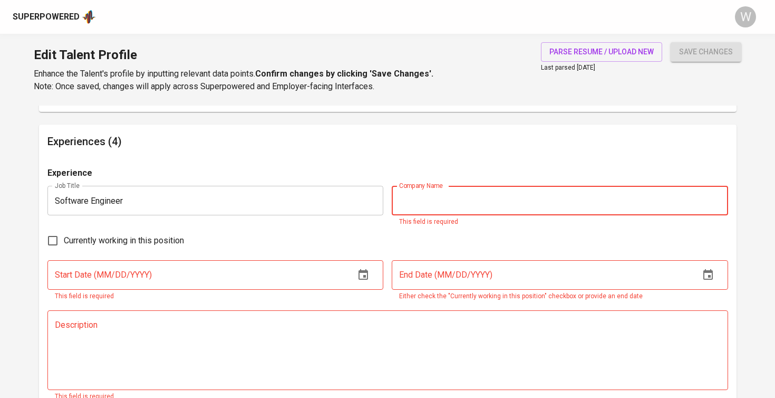
type input "-"
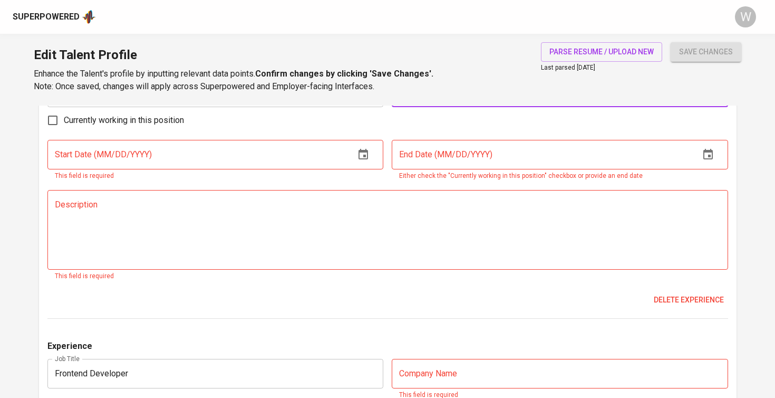
scroll to position [1101, 0]
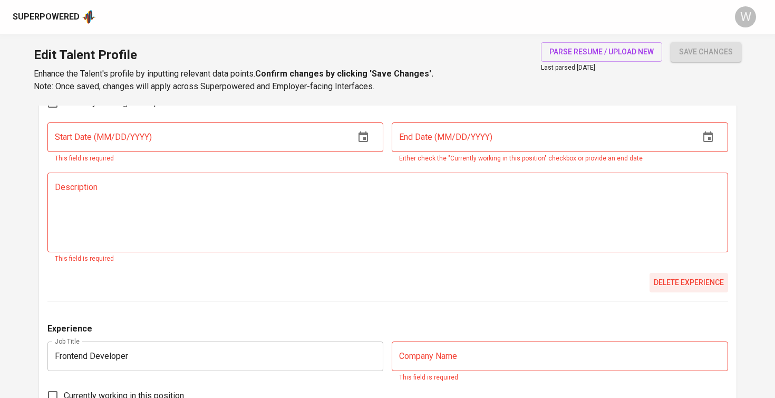
click at [655, 286] on button "Delete experience" at bounding box center [689, 283] width 79 height 20
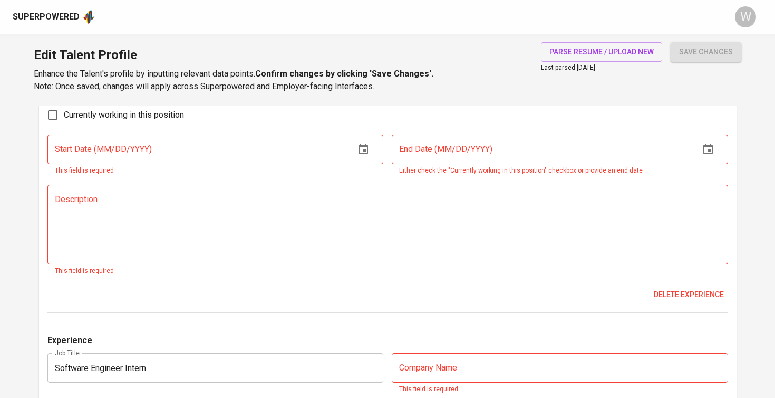
click at [655, 288] on span "Delete experience" at bounding box center [689, 294] width 70 height 13
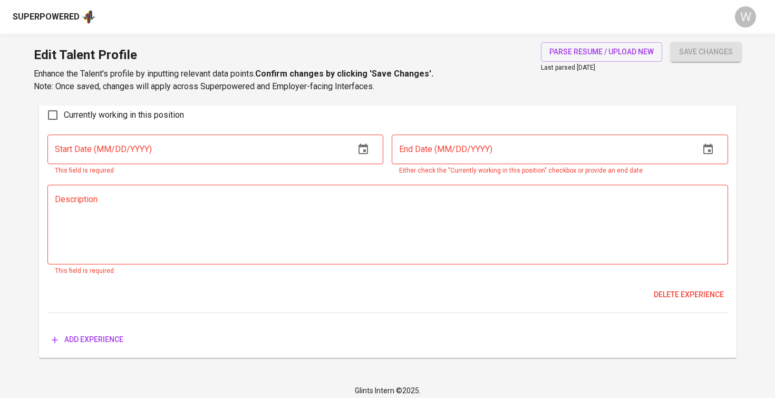
click at [655, 288] on span "Delete experience" at bounding box center [689, 294] width 70 height 13
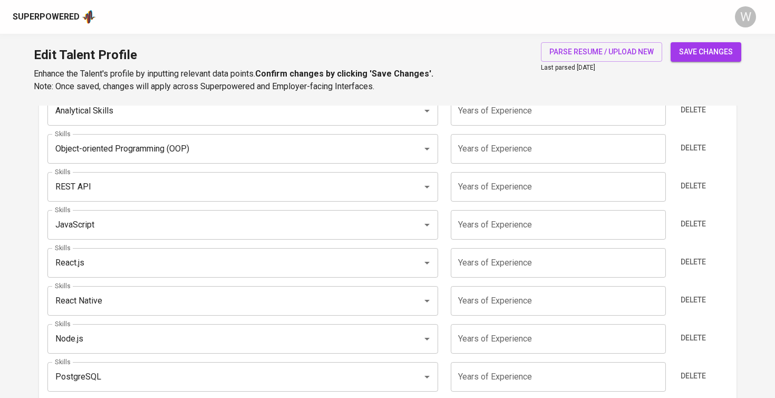
scroll to position [542, 0]
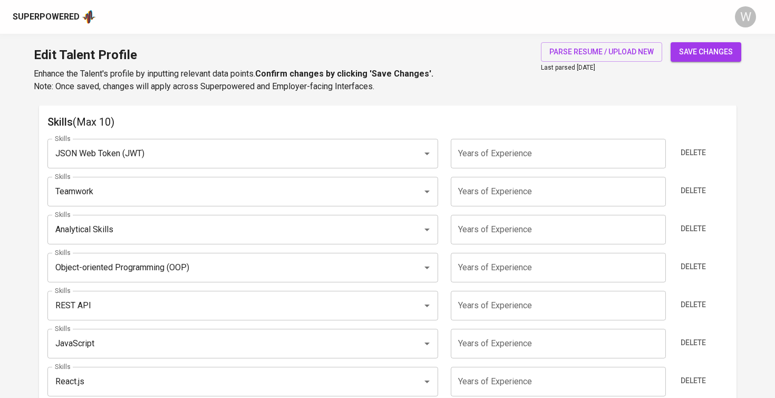
click at [702, 55] on span "save changes" at bounding box center [706, 51] width 54 height 13
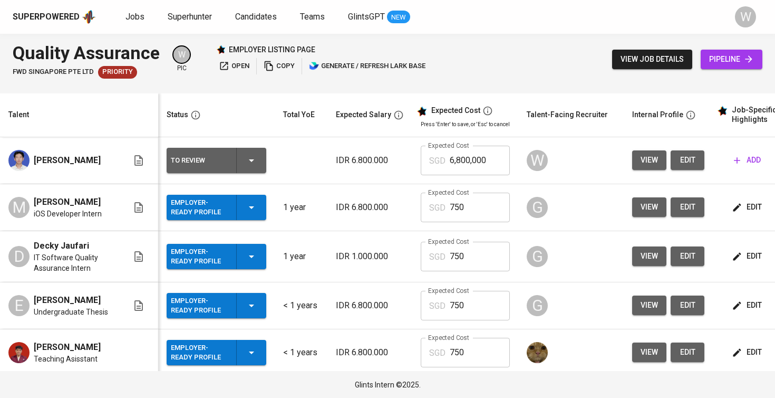
click at [488, 168] on input "6,800,000" at bounding box center [480, 161] width 60 height 30
type input "725"
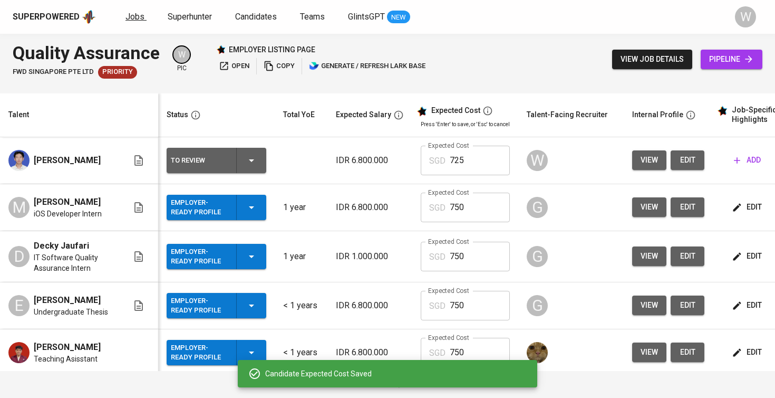
click at [140, 11] on link "Jobs" at bounding box center [136, 17] width 21 height 13
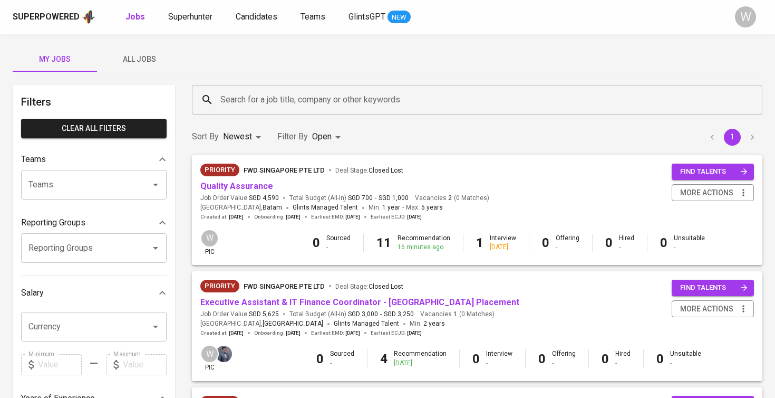
click at [145, 66] on button "All Jobs" at bounding box center [139, 58] width 84 height 25
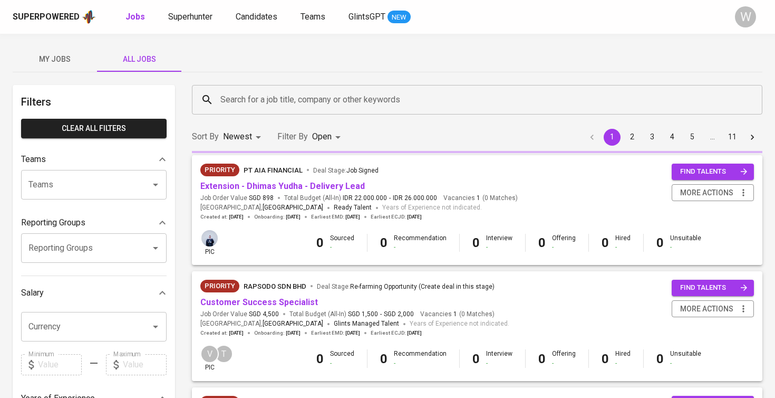
click at [246, 80] on div "Search for a job title, company or other keywords Search for a job title, compa…" at bounding box center [477, 100] width 583 height 42
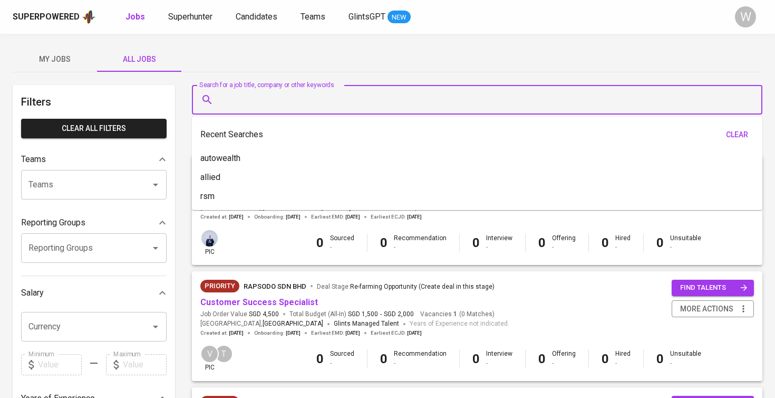
click at [246, 97] on input "Search for a job title, company or other keywords" at bounding box center [480, 100] width 524 height 20
type input "B"
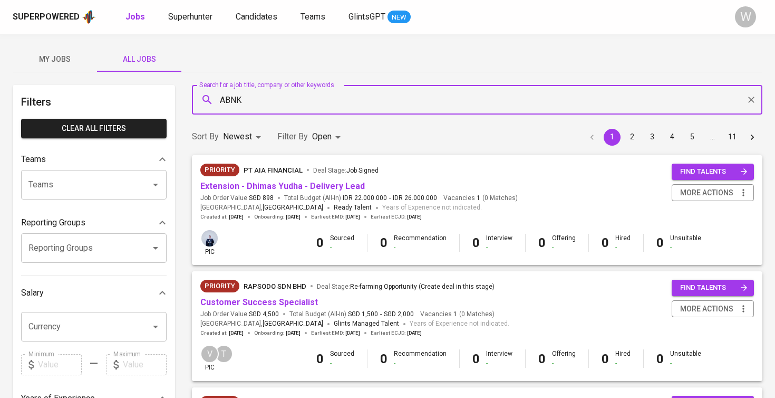
type input "ABNK"
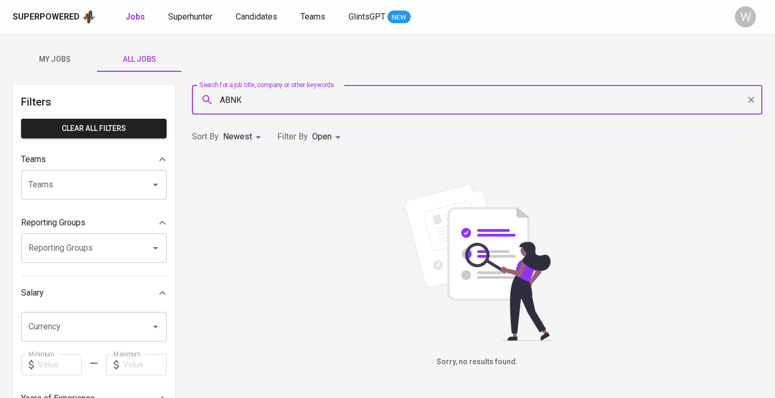
click at [335, 139] on body "Superpowered Jobs Superhunter Candidates Teams GlintsGPT NEW W My Jobs All Jobs…" at bounding box center [387, 360] width 775 height 720
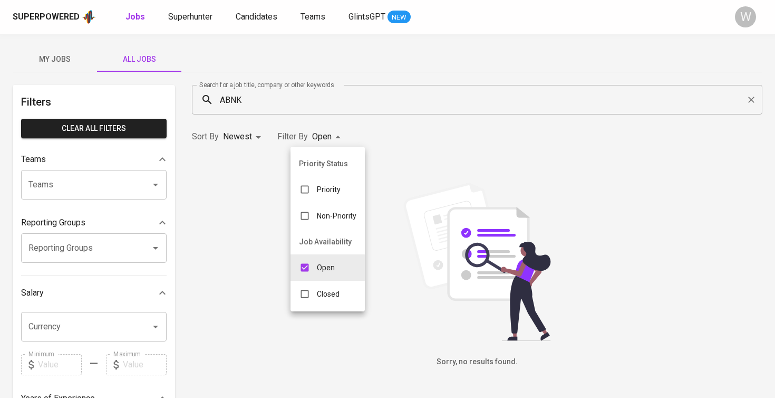
click at [328, 297] on p "Closed" at bounding box center [328, 293] width 23 height 11
type input "OPEN,CLOSE"
checkbox input "true"
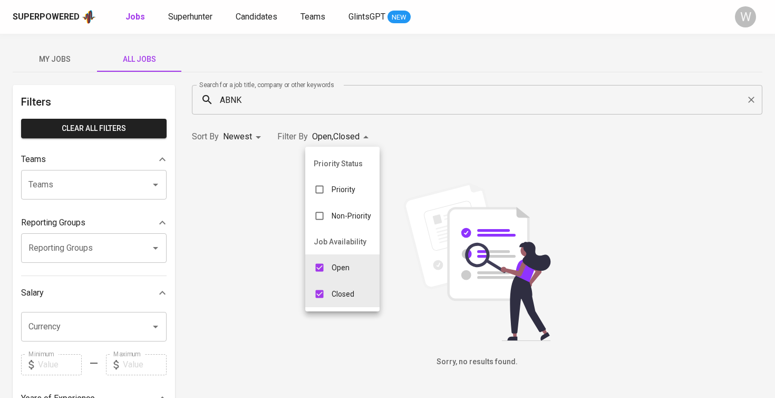
click at [329, 99] on div at bounding box center [387, 199] width 775 height 398
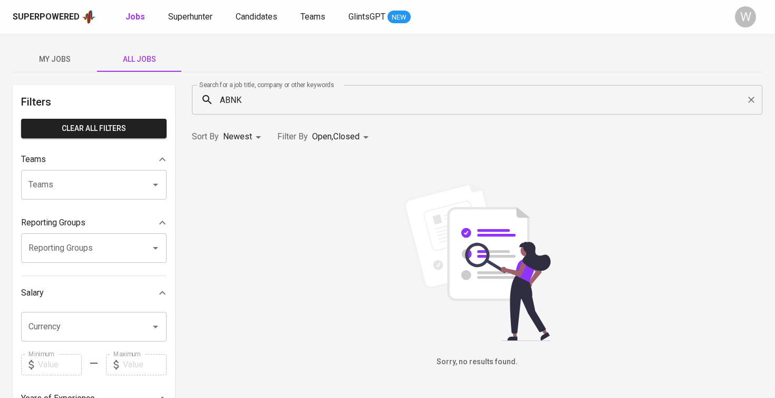
click at [329, 99] on input "ABNK" at bounding box center [480, 100] width 524 height 20
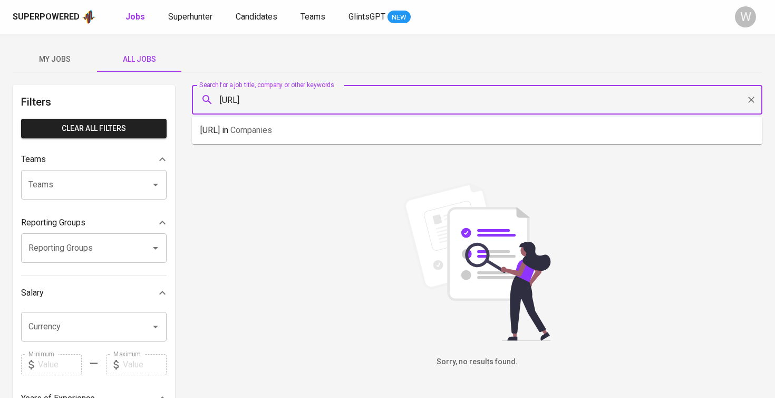
type input "[URL]"
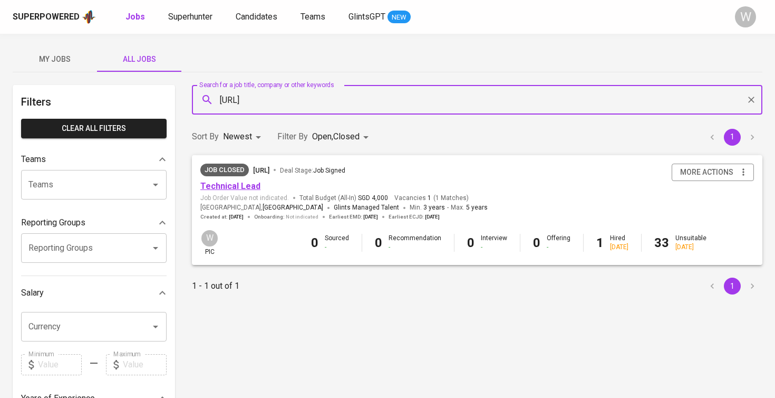
click at [218, 188] on link "Technical Lead" at bounding box center [230, 186] width 60 height 10
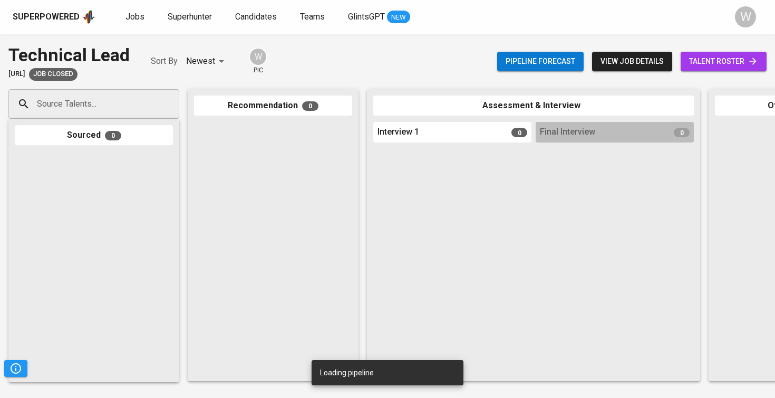
click at [718, 59] on span "talent roster" at bounding box center [723, 61] width 69 height 13
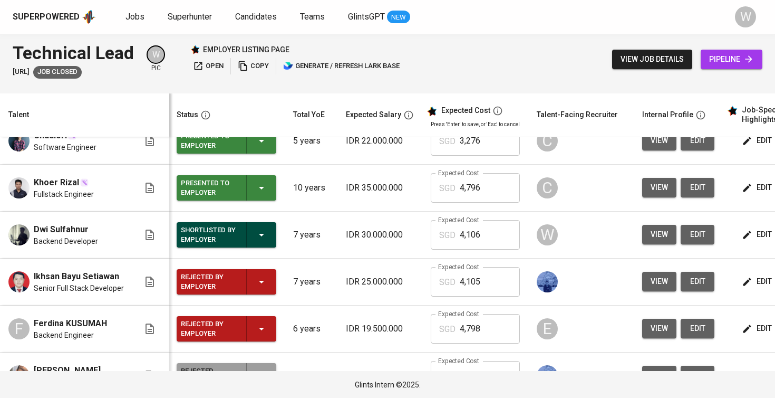
scroll to position [0, 1]
click at [742, 238] on icon "button" at bounding box center [747, 234] width 11 height 11
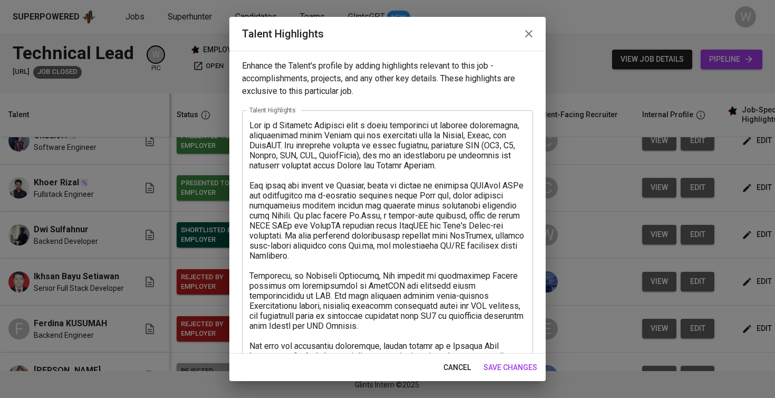
click at [495, 369] on span "save changes" at bounding box center [511, 367] width 54 height 13
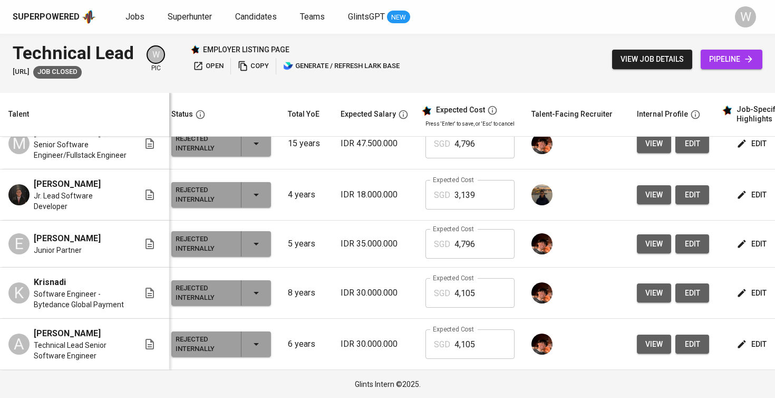
scroll to position [0, 0]
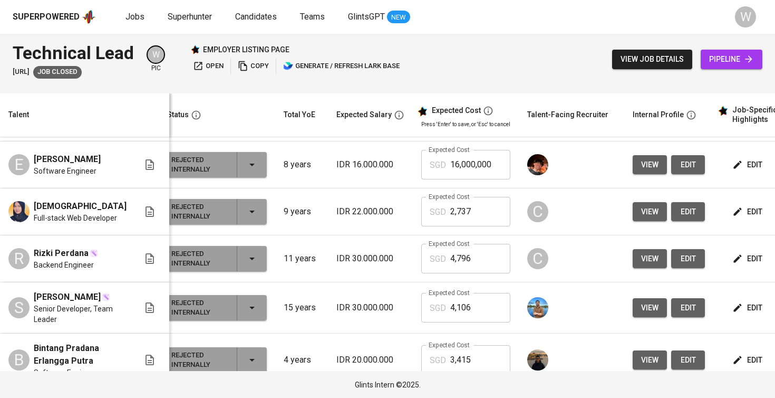
click at [641, 122] on span "view" at bounding box center [649, 115] width 17 height 13
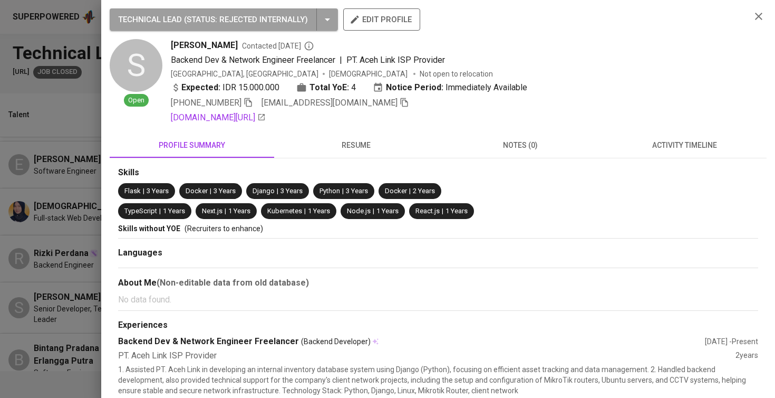
click at [335, 137] on button "resume" at bounding box center [356, 144] width 165 height 25
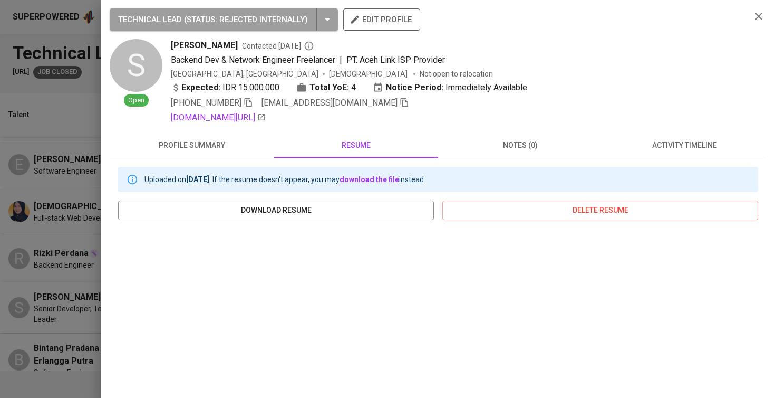
scroll to position [159, 0]
click at [668, 149] on span "activity timeline" at bounding box center [685, 145] width 152 height 13
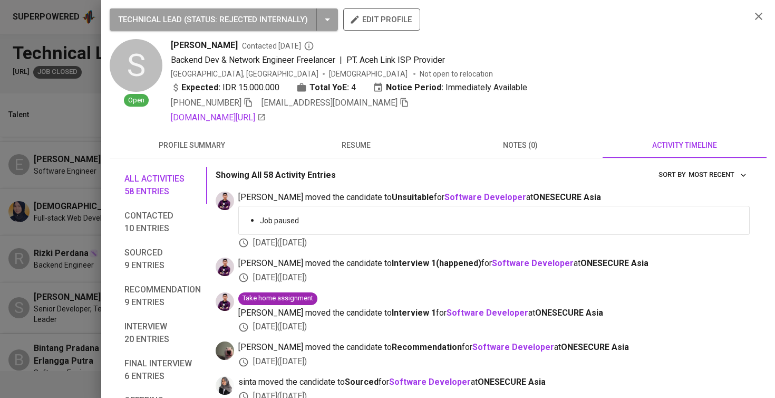
click at [668, 148] on span "activity timeline" at bounding box center [685, 145] width 152 height 13
click at [72, 136] on div at bounding box center [387, 199] width 775 height 398
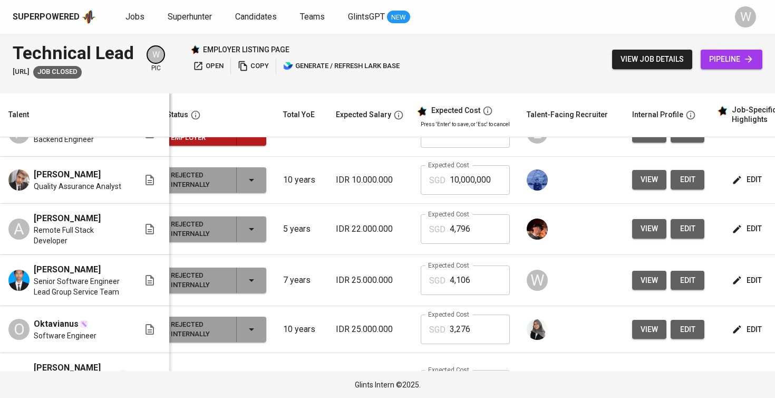
scroll to position [654, 11]
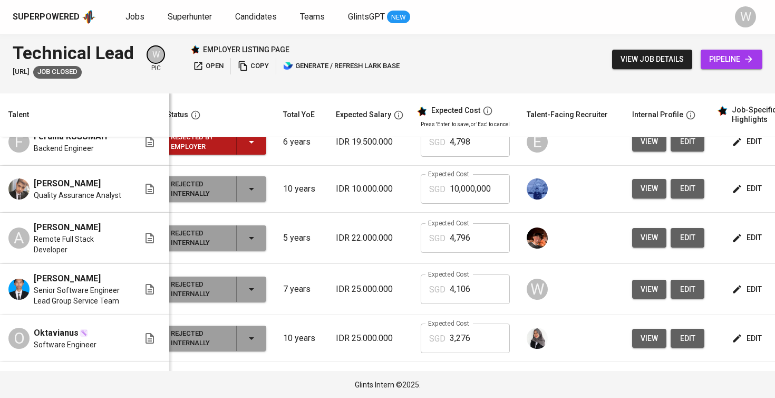
click at [734, 244] on span "edit" at bounding box center [748, 237] width 28 height 13
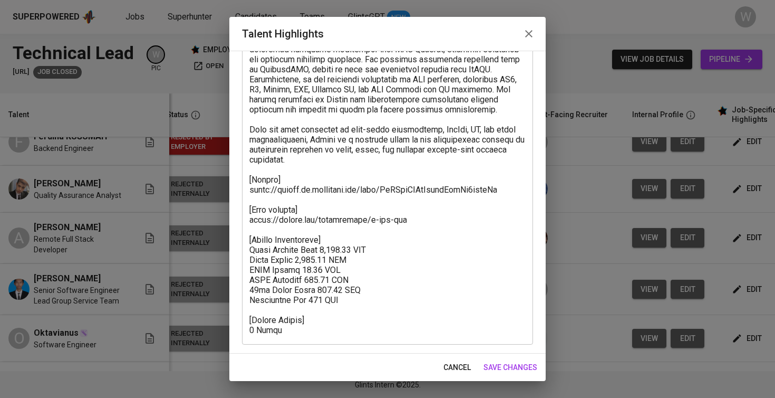
scroll to position [326, 0]
click at [502, 177] on textarea at bounding box center [387, 64] width 276 height 541
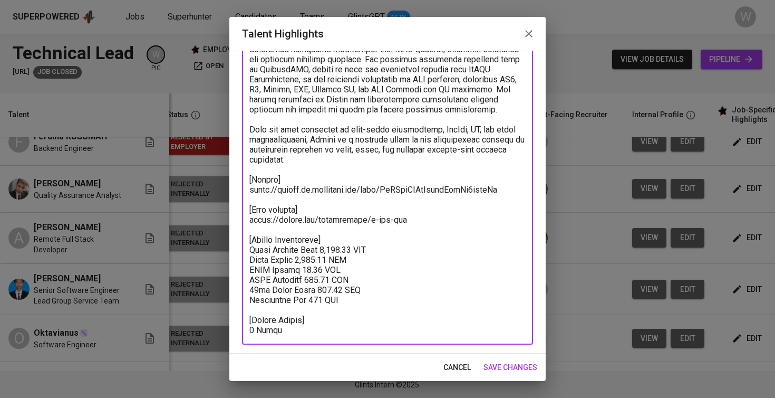
drag, startPoint x: 502, startPoint y: 177, endPoint x: 240, endPoint y: 184, distance: 262.2
click at [240, 184] on div "Enhance the Talent's profile by adding highlights relevant to this job - accomp…" at bounding box center [387, 202] width 316 height 303
click at [524, 369] on span "save changes" at bounding box center [511, 367] width 54 height 13
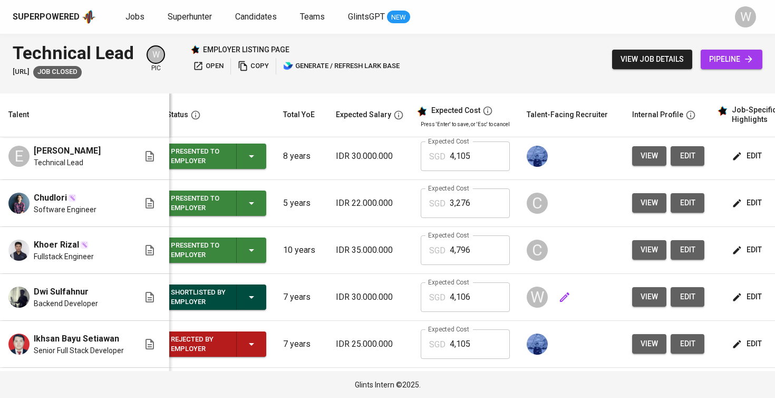
scroll to position [403, 11]
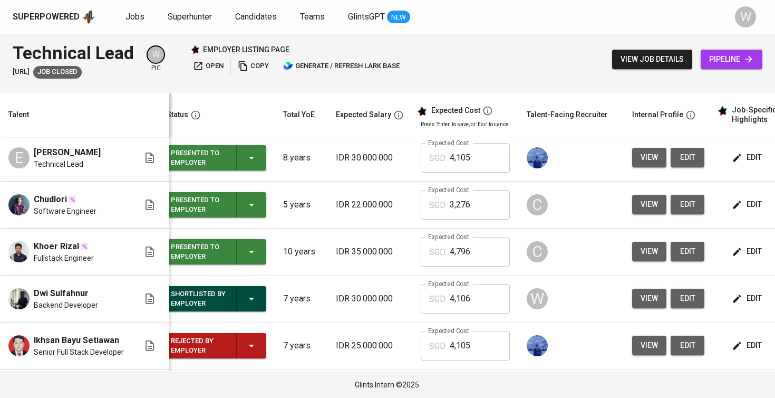
click at [647, 209] on button "view" at bounding box center [649, 205] width 34 height 20
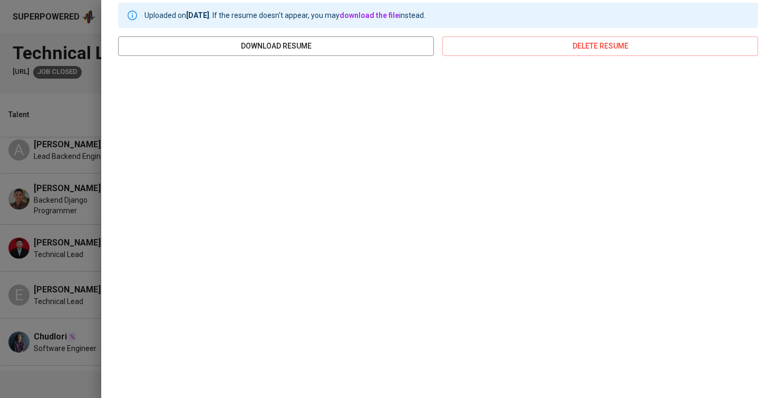
scroll to position [182, 0]
click at [71, 143] on div at bounding box center [387, 199] width 775 height 398
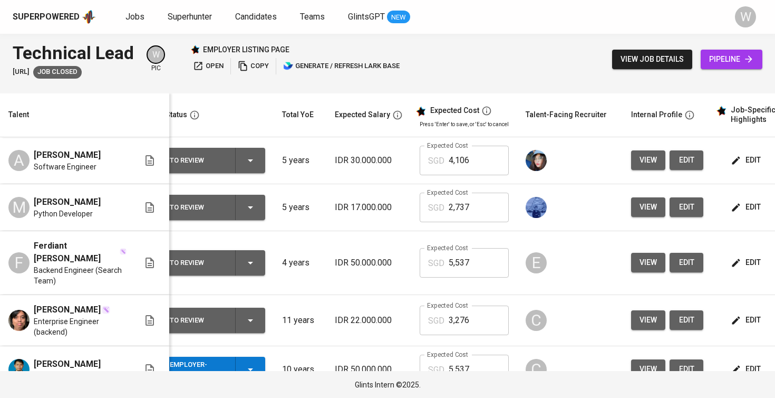
scroll to position [0, 0]
click at [623, 217] on td "view edit" at bounding box center [667, 207] width 89 height 47
click at [631, 208] on button "view" at bounding box center [648, 207] width 34 height 20
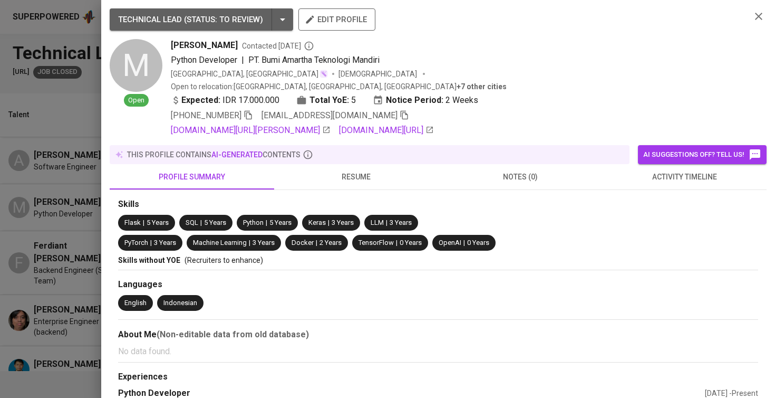
click at [367, 170] on span "resume" at bounding box center [357, 176] width 152 height 13
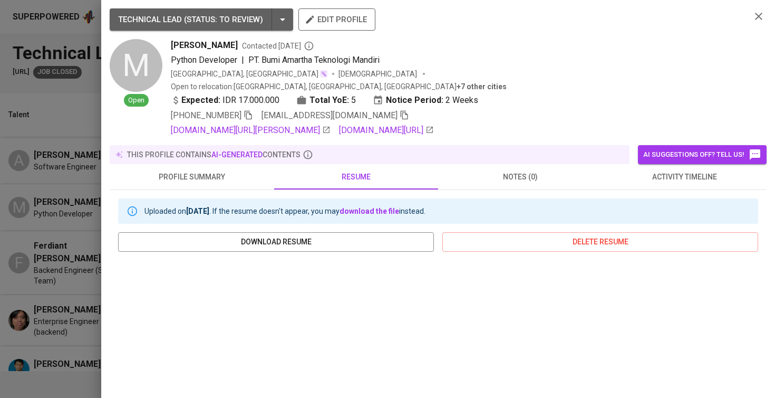
scroll to position [150, 0]
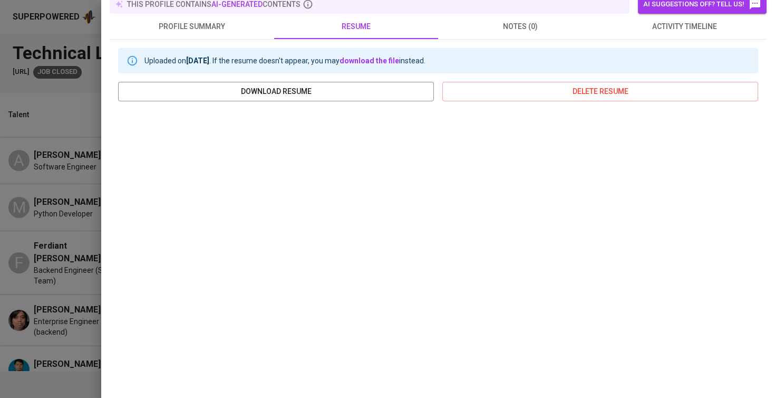
click at [28, 216] on div at bounding box center [387, 199] width 775 height 398
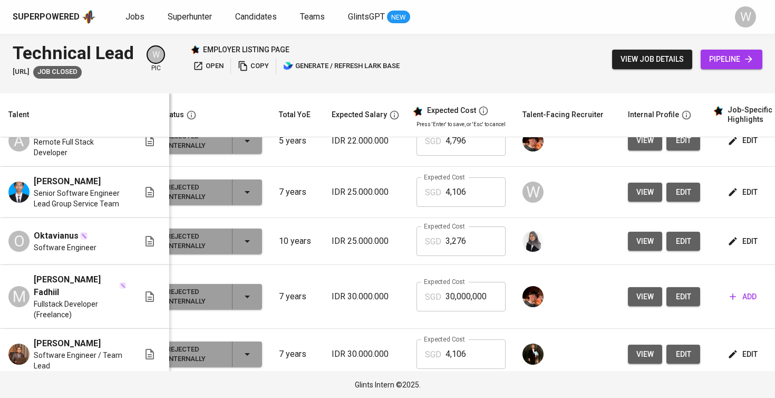
scroll to position [735, 15]
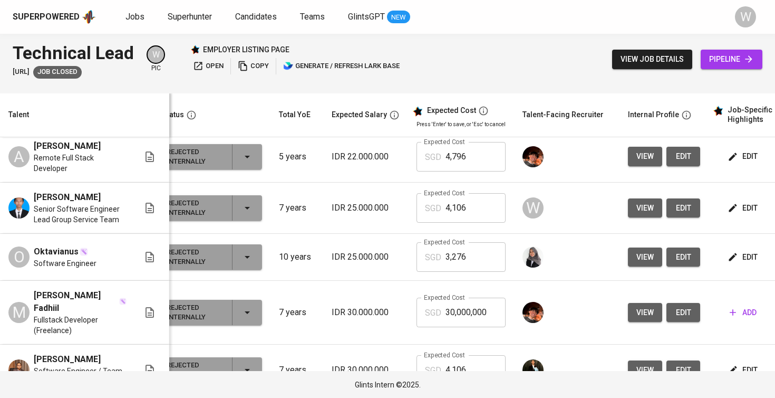
click at [628, 218] on button "view" at bounding box center [645, 208] width 34 height 20
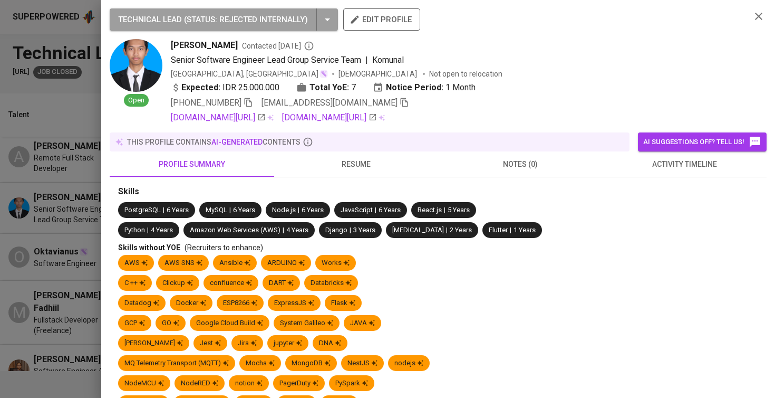
click at [635, 176] on button "activity timeline" at bounding box center [685, 163] width 165 height 25
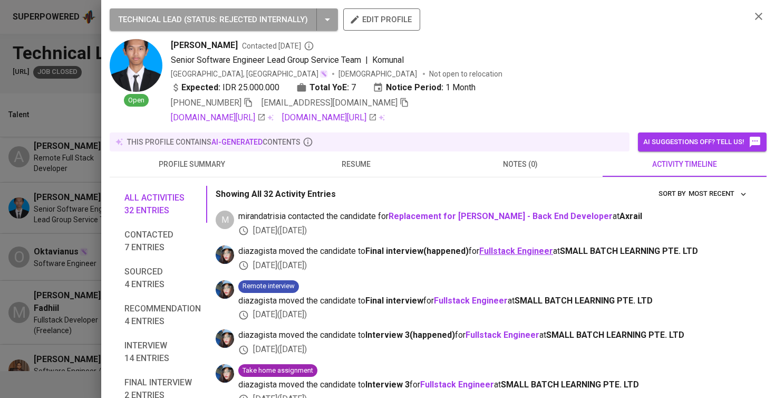
click at [525, 248] on b "Fullstack Engineer" at bounding box center [516, 251] width 74 height 10
click at [56, 200] on div at bounding box center [387, 199] width 775 height 398
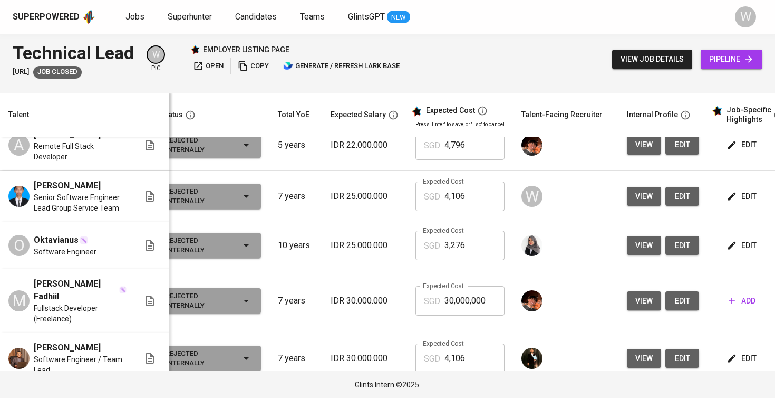
scroll to position [742, 16]
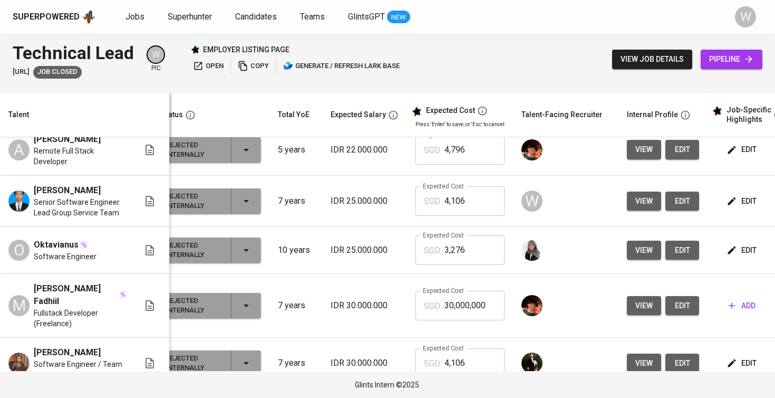
click at [635, 156] on span "view" at bounding box center [643, 149] width 17 height 13
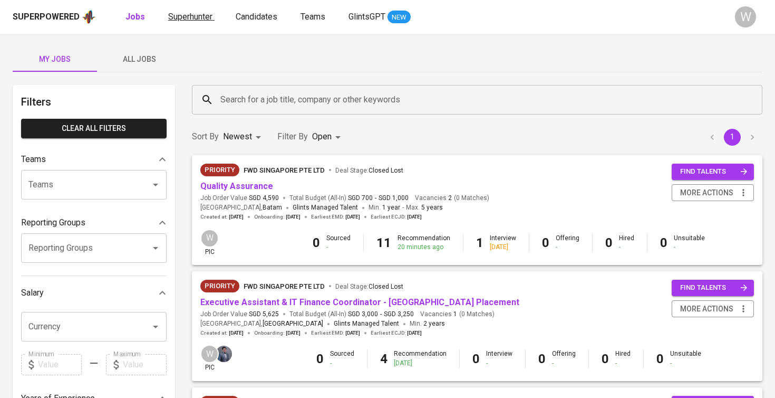
click at [202, 21] on span "Superhunter" at bounding box center [190, 17] width 44 height 10
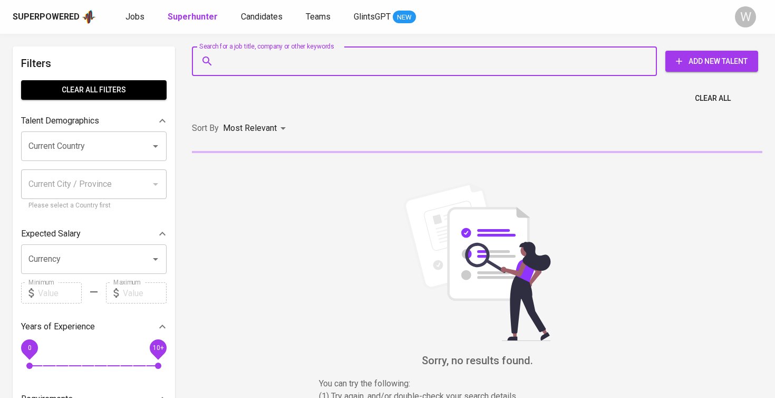
click at [233, 55] on input "Search for a job title, company or other keywords" at bounding box center [427, 61] width 419 height 20
click at [254, 12] on span "Candidates" at bounding box center [262, 17] width 42 height 10
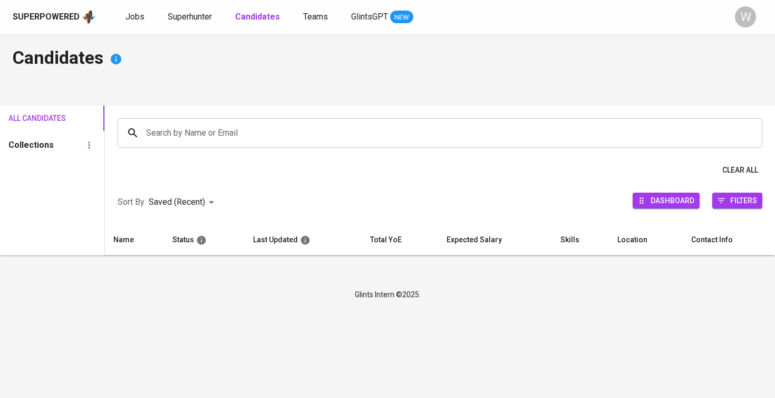
click at [229, 135] on input "Search by Name or Email" at bounding box center [442, 133] width 599 height 20
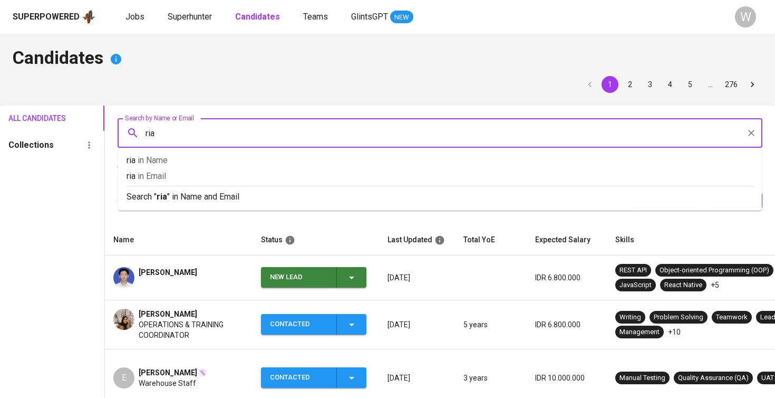
type input "rian"
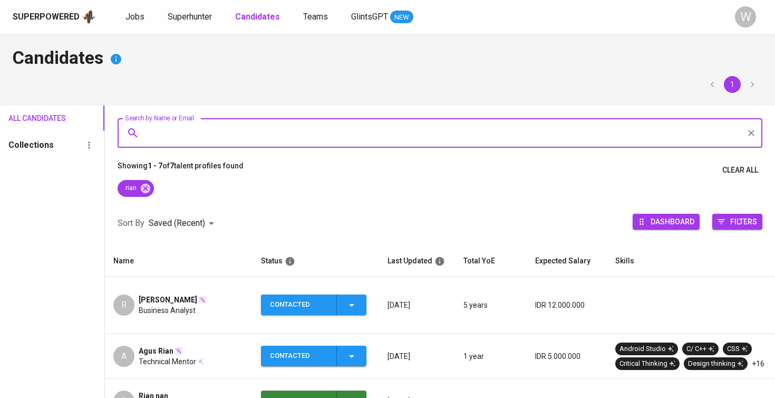
click at [187, 305] on span "Business Analyst" at bounding box center [167, 310] width 57 height 11
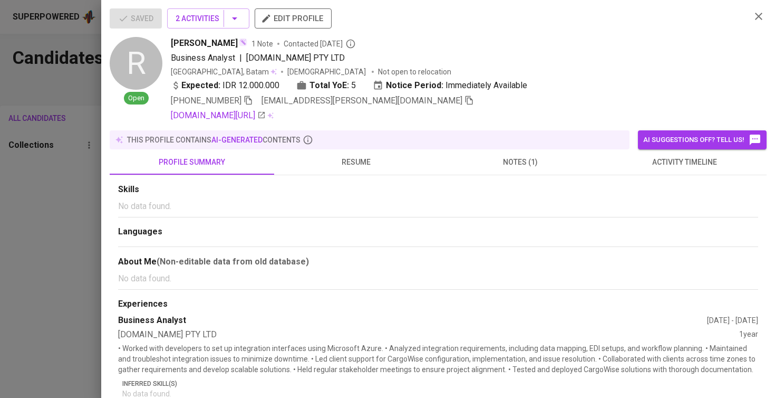
click at [216, 32] on div "Saved 2 Activities edit profile" at bounding box center [426, 22] width 633 height 28
click at [219, 17] on span "2 Activities" at bounding box center [208, 18] width 65 height 13
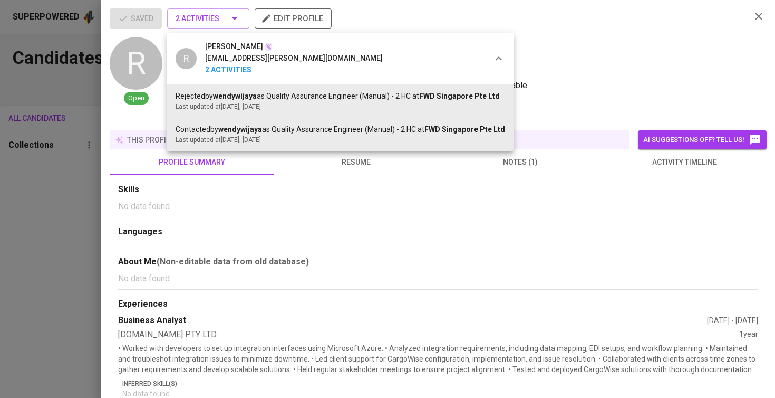
click at [527, 199] on div at bounding box center [387, 199] width 775 height 398
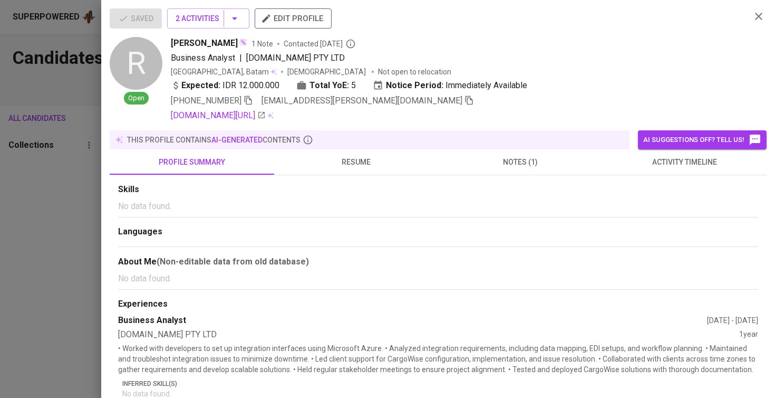
click at [669, 149] on button "AI suggestions off? Tell us!" at bounding box center [702, 139] width 129 height 19
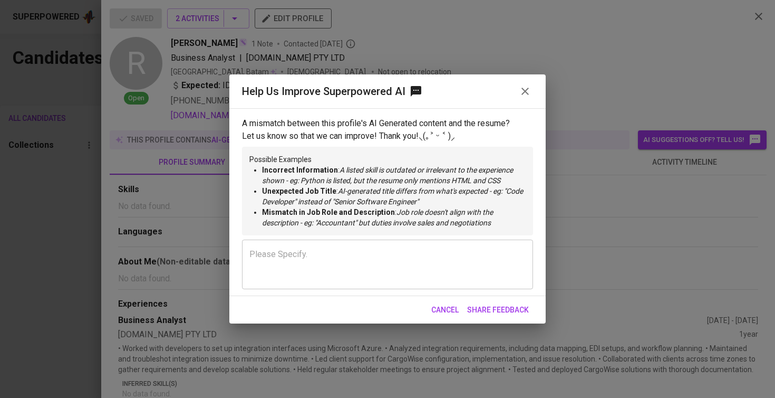
click at [660, 162] on div "Help Us Improve Superpowered AI A mismatch between this profile's AI Generated …" at bounding box center [387, 199] width 775 height 398
click at [524, 89] on icon "button" at bounding box center [525, 91] width 13 height 13
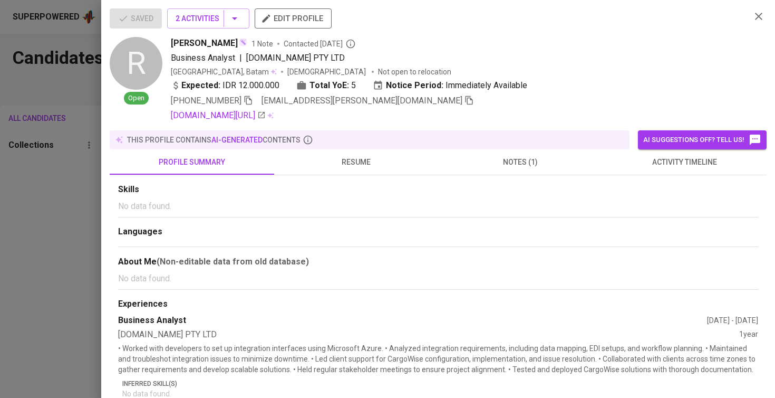
click at [643, 169] on button "activity timeline" at bounding box center [685, 161] width 165 height 25
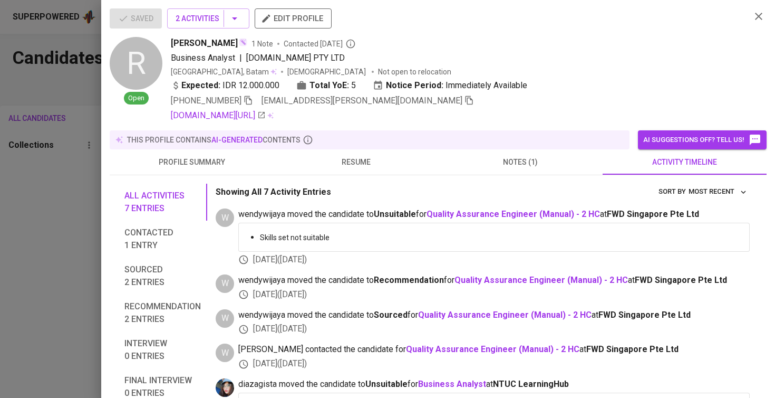
click at [410, 159] on span "resume" at bounding box center [357, 162] width 152 height 13
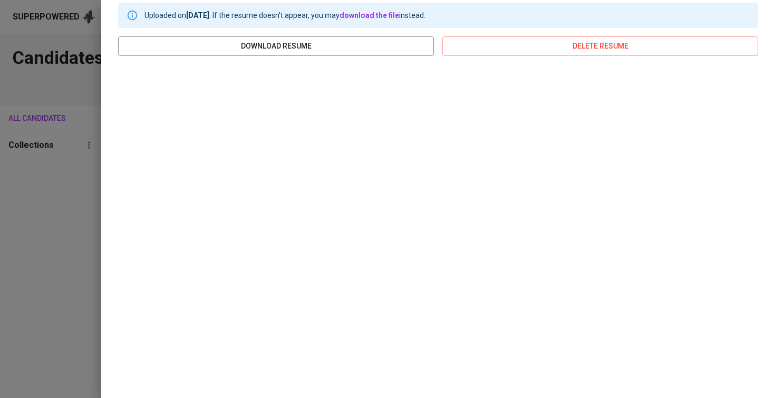
scroll to position [180, 0]
click at [103, 214] on div "Saved 2 Activities edit profile R Open Rian Santoso 1 Note Contacted 1 month ag…" at bounding box center [438, 199] width 674 height 398
click at [88, 250] on div at bounding box center [387, 199] width 775 height 398
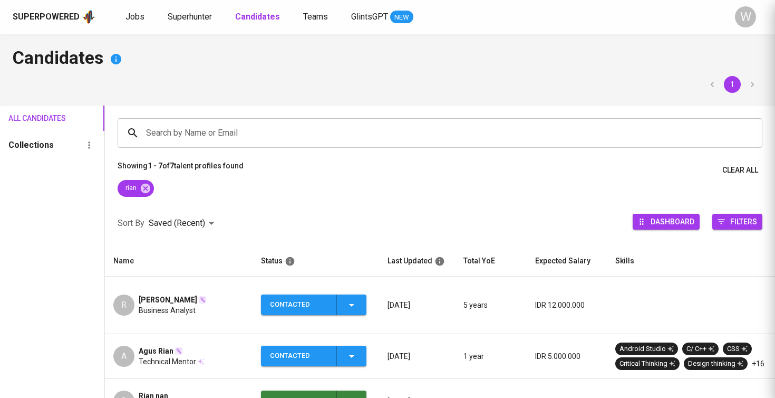
scroll to position [0, 0]
click at [342, 296] on div "Contacted" at bounding box center [314, 304] width 88 height 21
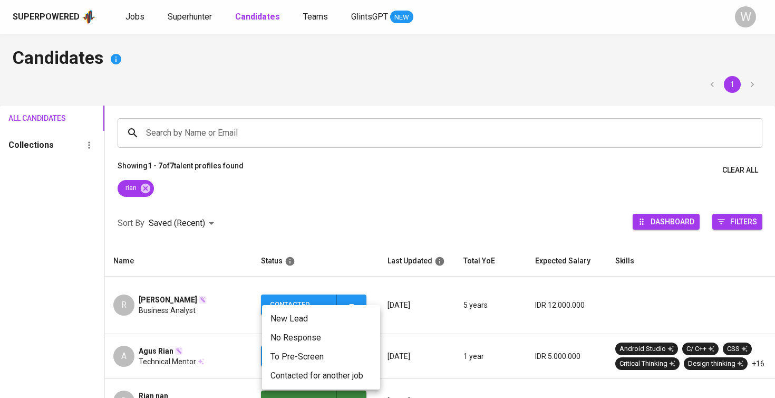
click at [317, 375] on li "Contacted for another job" at bounding box center [321, 375] width 118 height 19
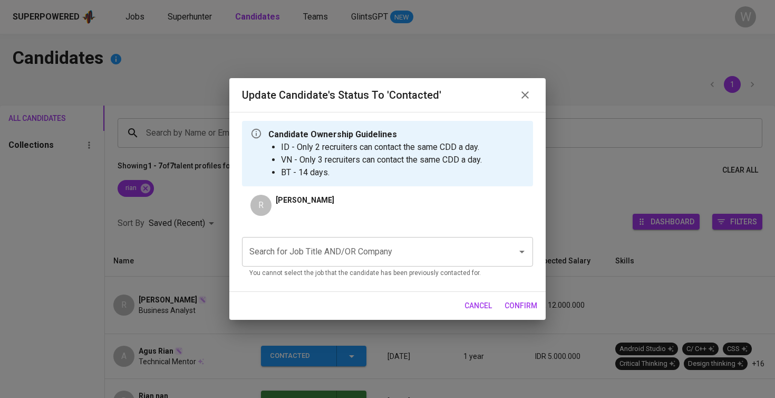
click at [407, 254] on input "Search for Job Title AND/OR Company" at bounding box center [373, 252] width 252 height 20
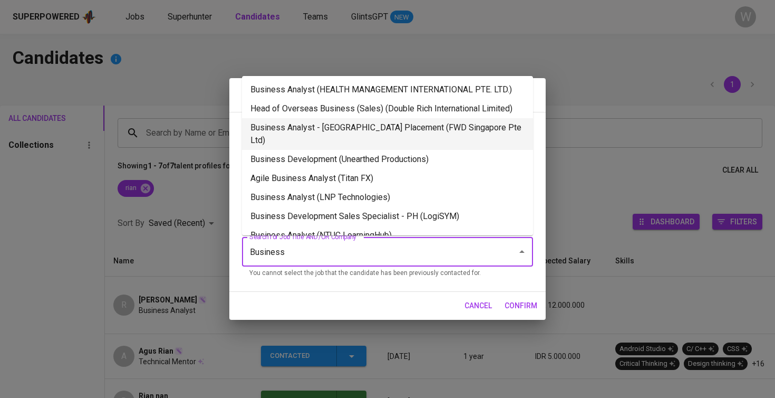
type input "Business"
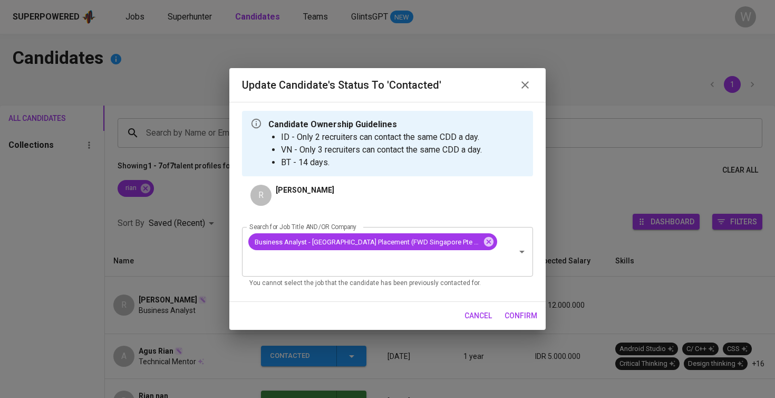
click at [529, 309] on span "confirm" at bounding box center [521, 315] width 33 height 13
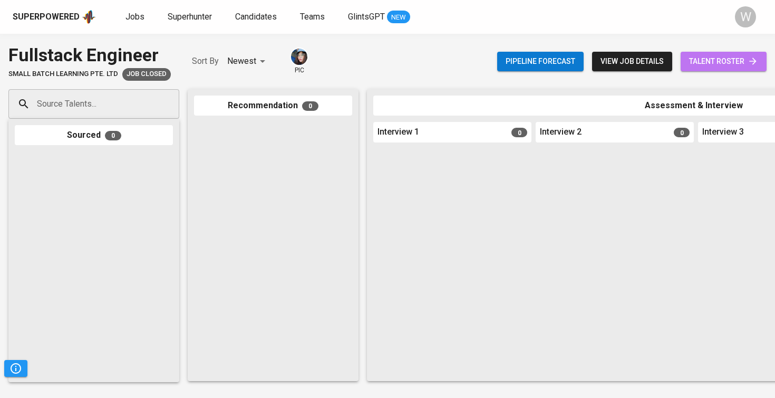
click at [709, 62] on span "talent roster" at bounding box center [723, 61] width 69 height 13
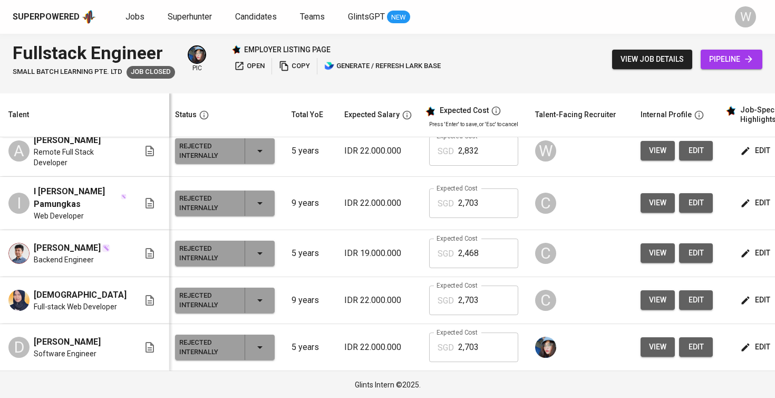
scroll to position [303, 3]
click at [649, 246] on span "view" at bounding box center [657, 252] width 17 height 13
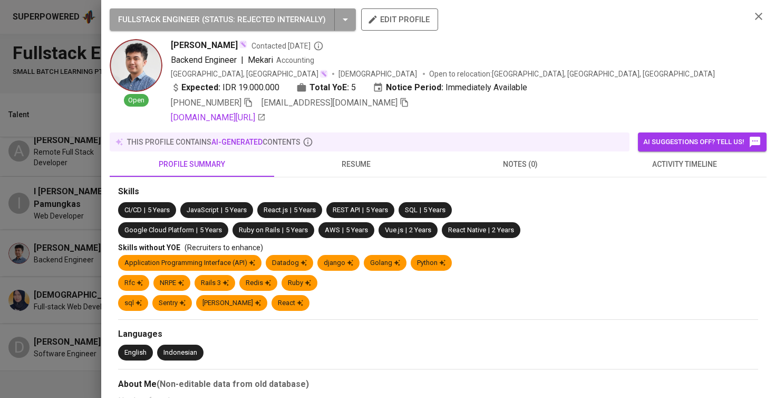
click at [612, 172] on button "activity timeline" at bounding box center [685, 163] width 165 height 25
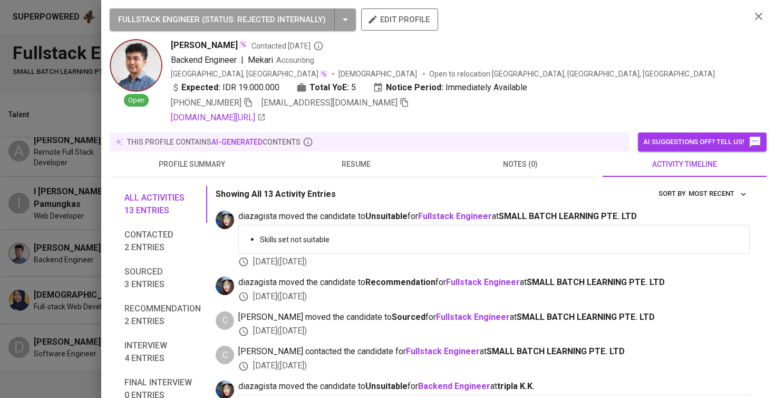
click at [378, 160] on span "resume" at bounding box center [357, 164] width 152 height 13
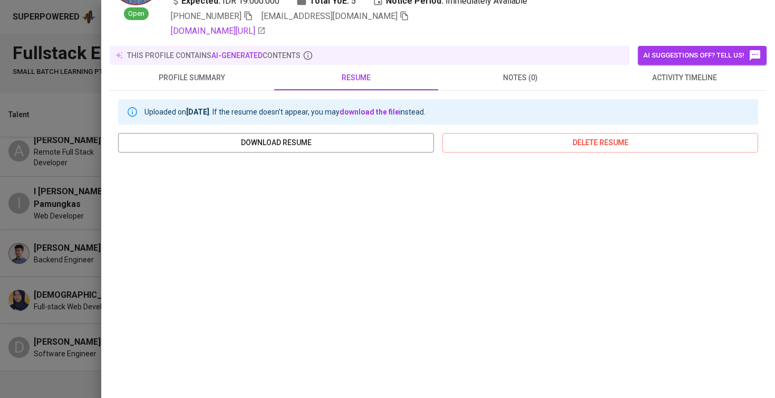
scroll to position [42, 0]
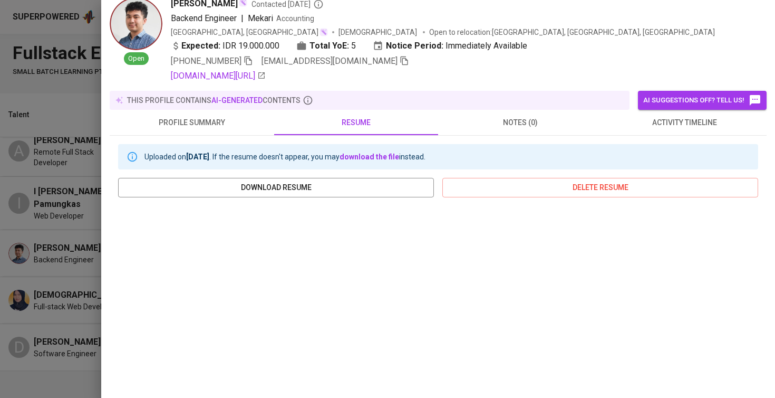
click at [62, 247] on div at bounding box center [387, 199] width 775 height 398
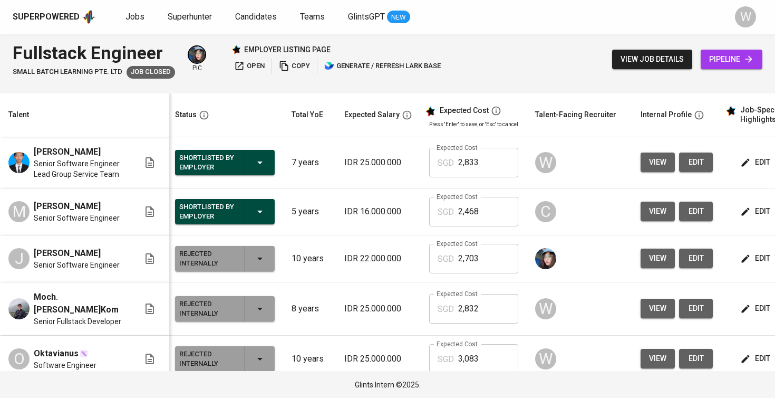
scroll to position [0, 0]
click at [641, 168] on button "view" at bounding box center [658, 162] width 34 height 20
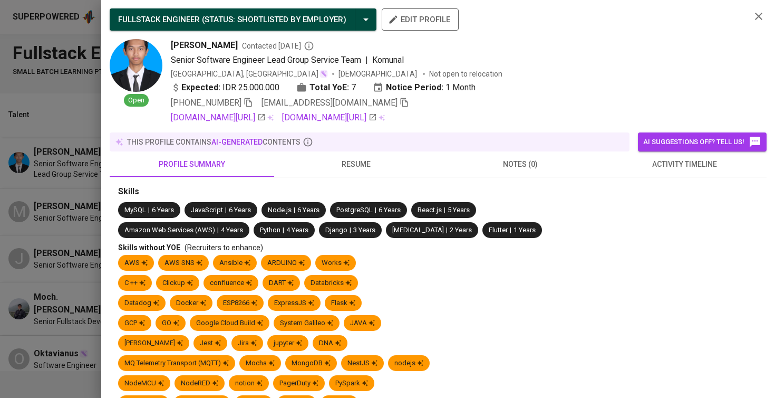
click at [646, 166] on span "activity timeline" at bounding box center [685, 164] width 152 height 13
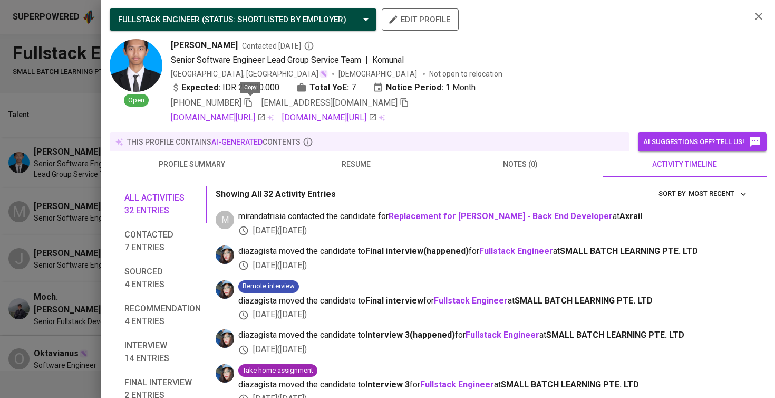
click at [251, 100] on icon "button" at bounding box center [248, 102] width 7 height 9
click at [90, 216] on div at bounding box center [387, 199] width 775 height 398
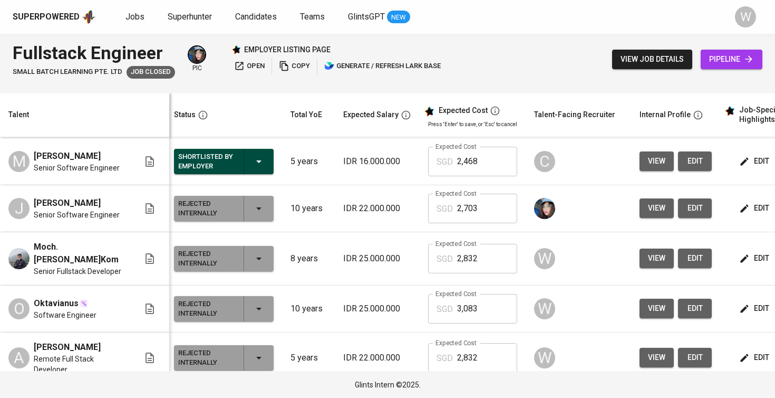
scroll to position [0, 4]
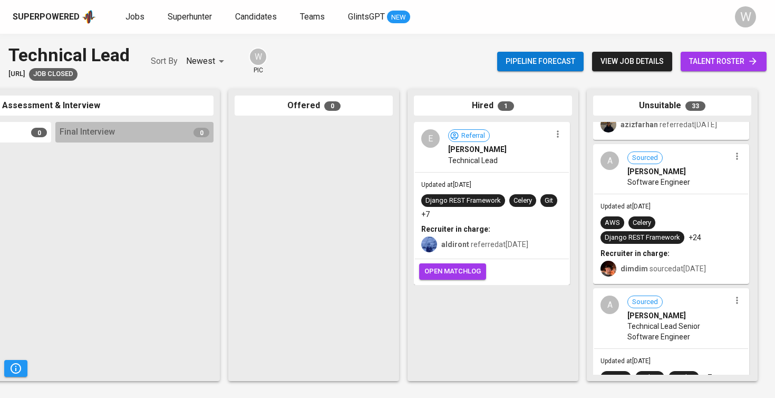
scroll to position [3911, 0]
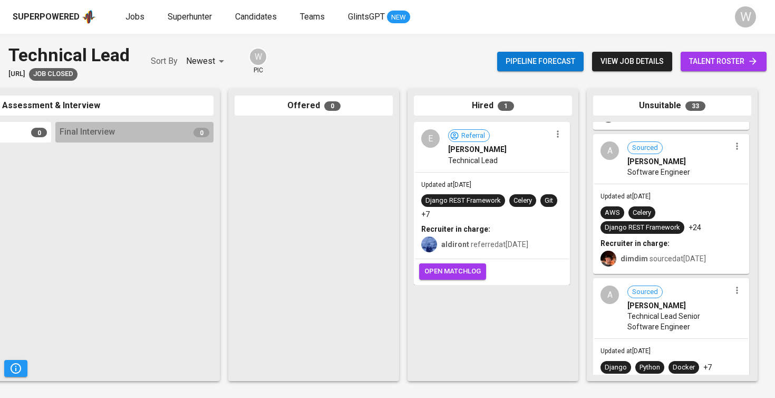
click at [648, 321] on span "Technical Lead Senior Software Engineer" at bounding box center [679, 321] width 103 height 21
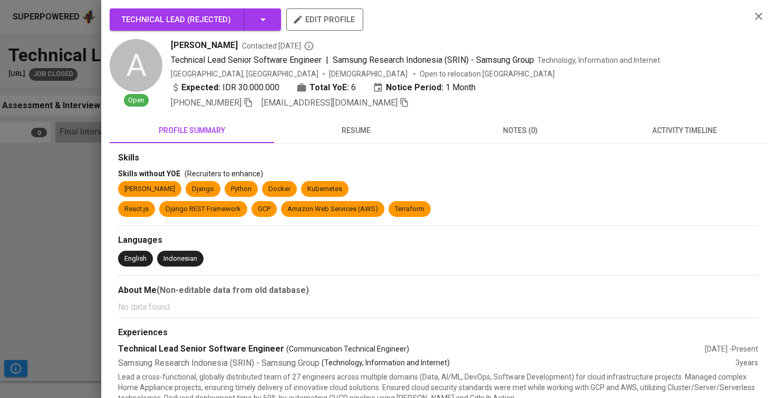
click at [378, 140] on button "resume" at bounding box center [356, 130] width 165 height 25
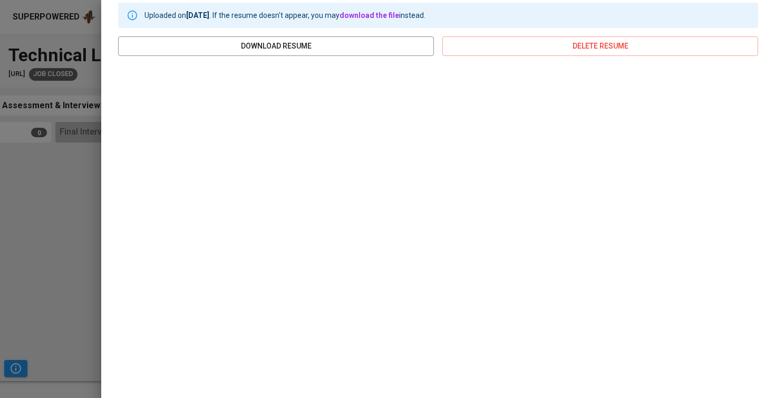
scroll to position [149, 0]
click at [68, 189] on div at bounding box center [387, 199] width 775 height 398
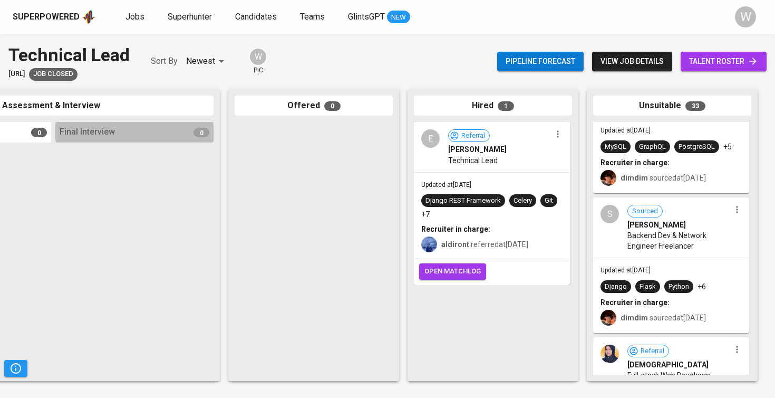
scroll to position [2753, 0]
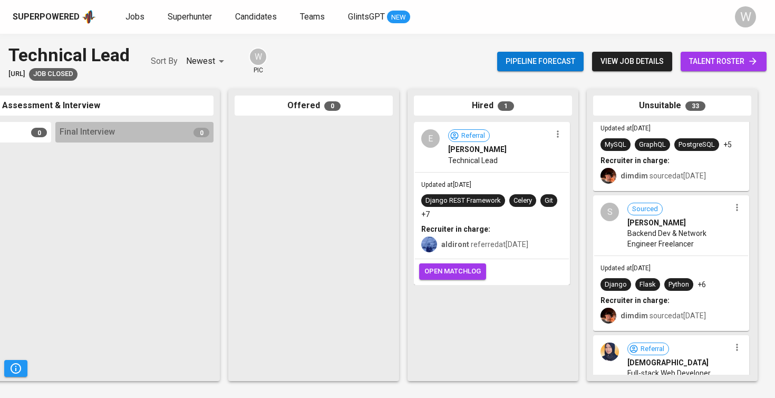
click at [630, 267] on span "Updated at [DATE]" at bounding box center [626, 267] width 50 height 7
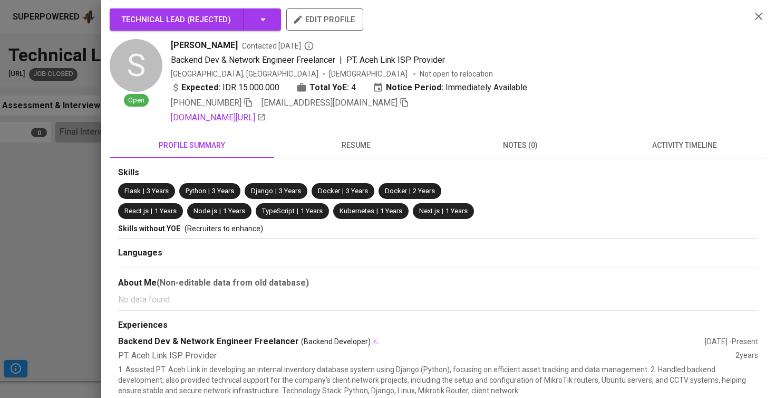
click at [641, 149] on span "activity timeline" at bounding box center [685, 145] width 152 height 13
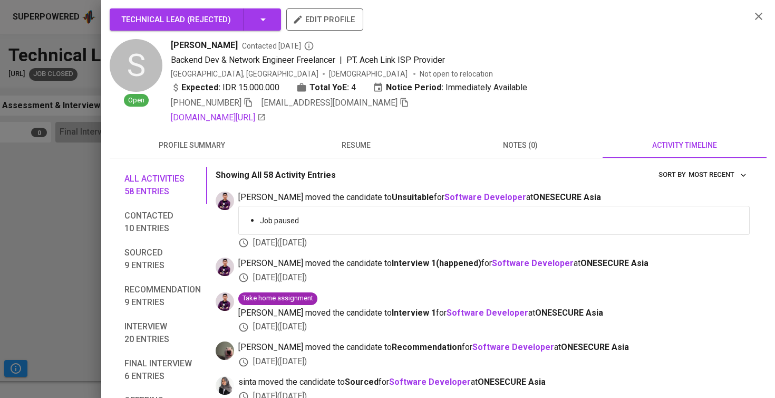
scroll to position [0, 0]
click at [372, 148] on span "resume" at bounding box center [357, 145] width 152 height 13
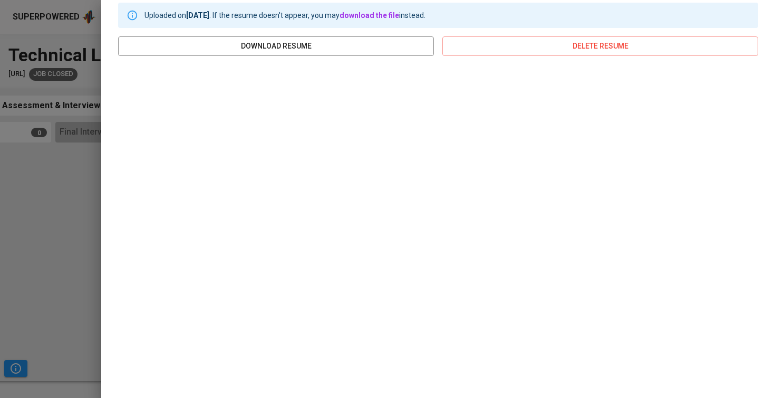
scroll to position [163, 0]
click at [35, 201] on div at bounding box center [387, 199] width 775 height 398
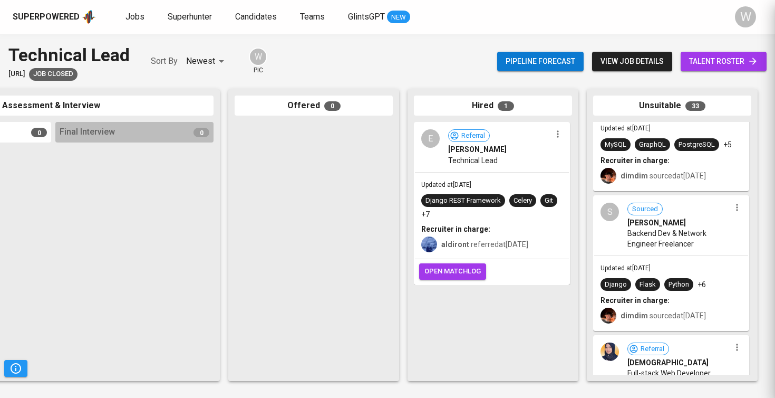
scroll to position [0, 0]
